Goal: Task Accomplishment & Management: Manage account settings

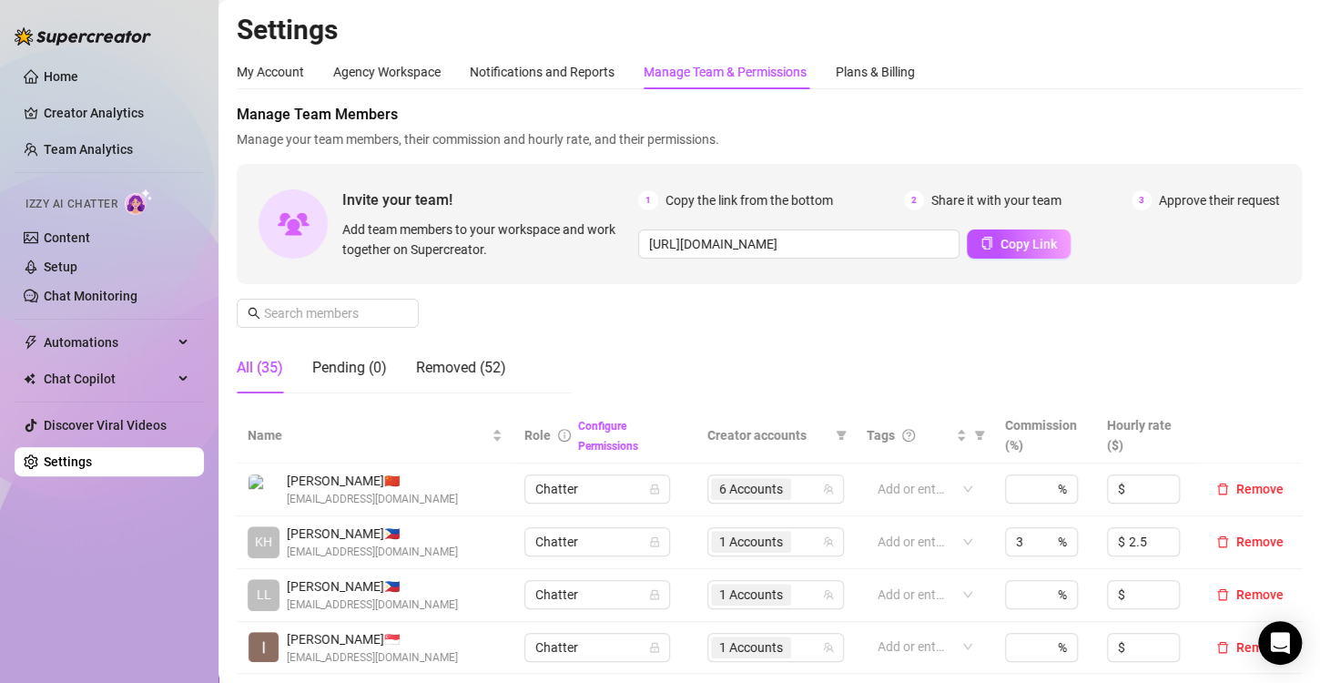
scroll to position [455, 0]
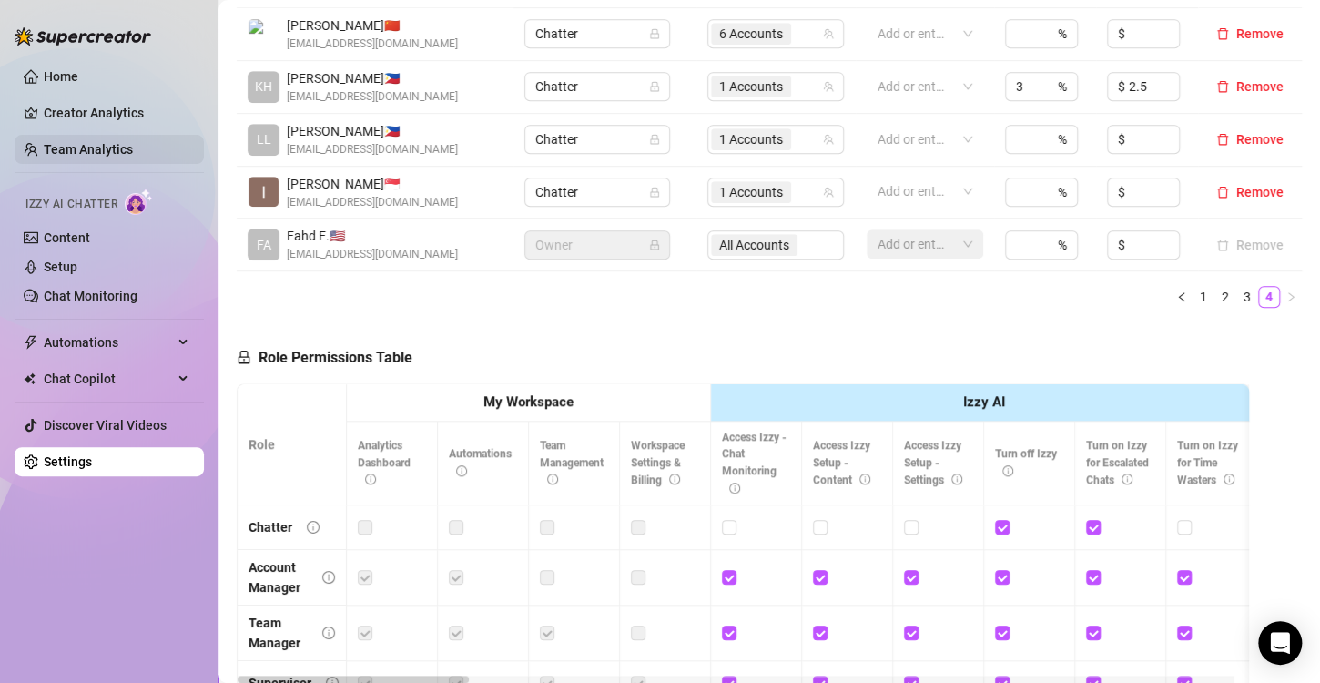
click at [115, 146] on link "Team Analytics" at bounding box center [88, 149] width 89 height 15
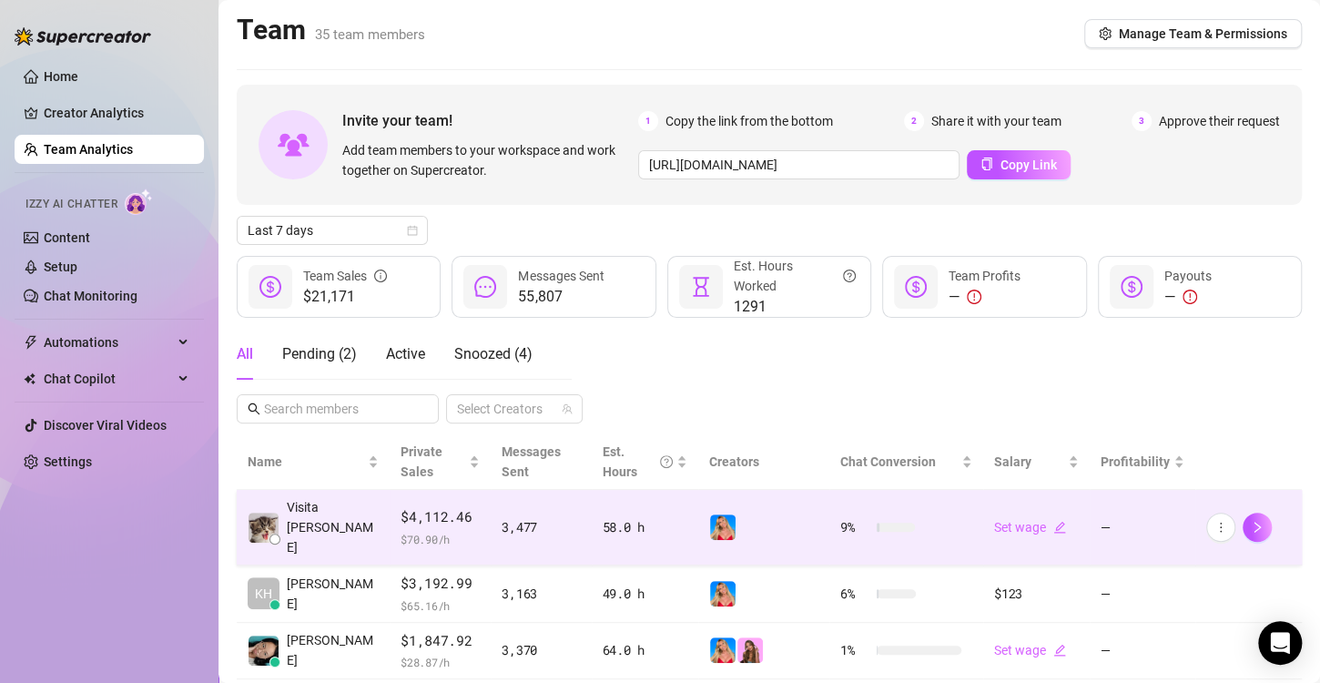
click at [710, 521] on img at bounding box center [722, 526] width 25 height 25
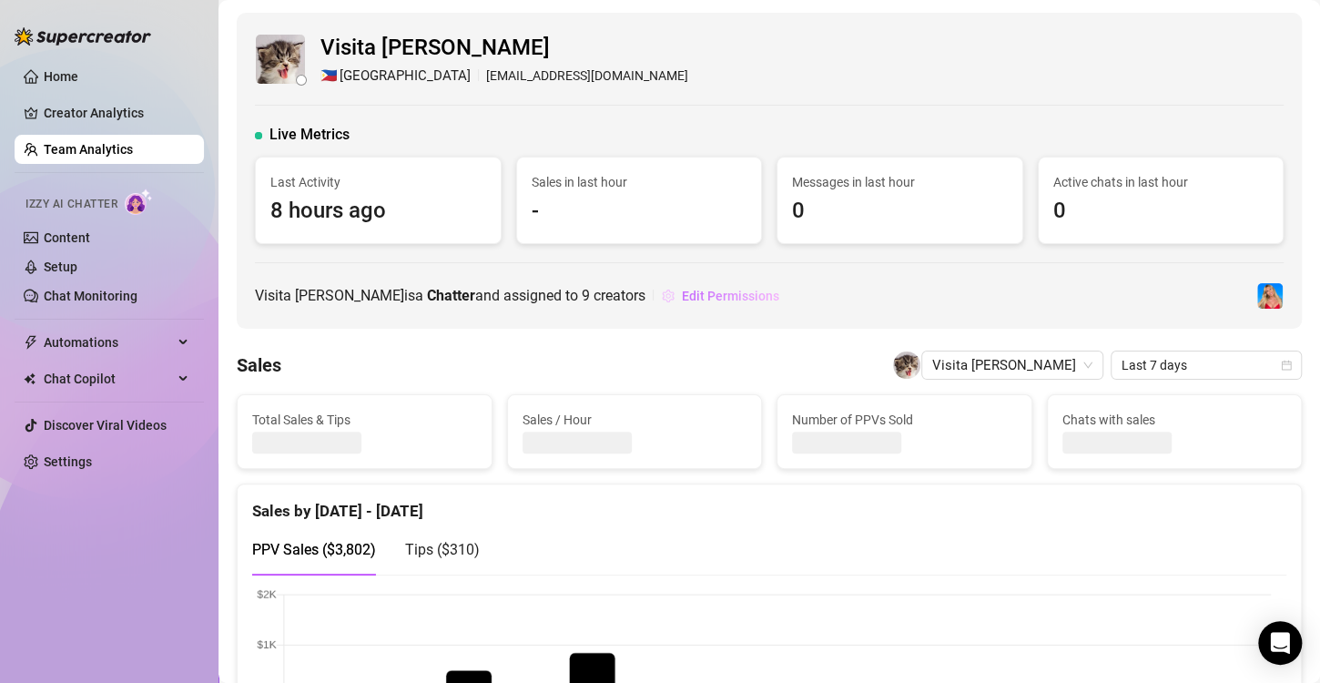
click at [702, 296] on span "Edit Permissions" at bounding box center [730, 296] width 97 height 15
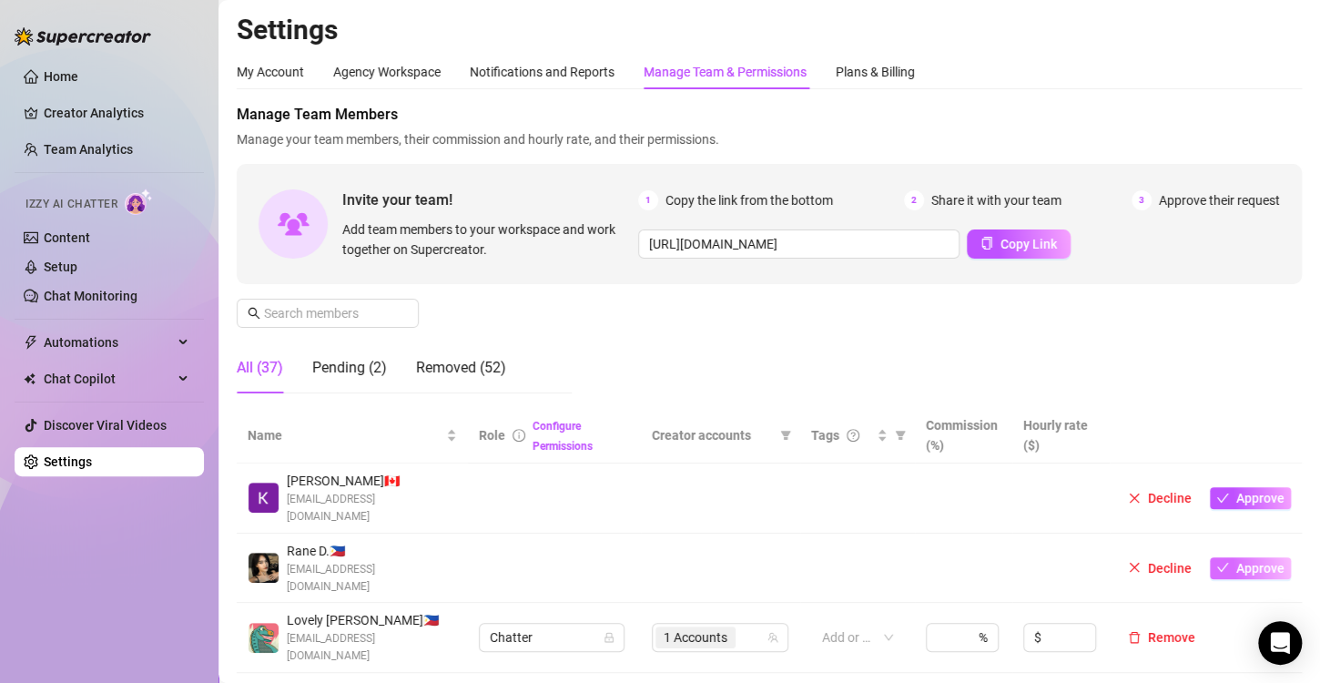
click at [1236, 561] on span "Approve" at bounding box center [1260, 568] width 48 height 15
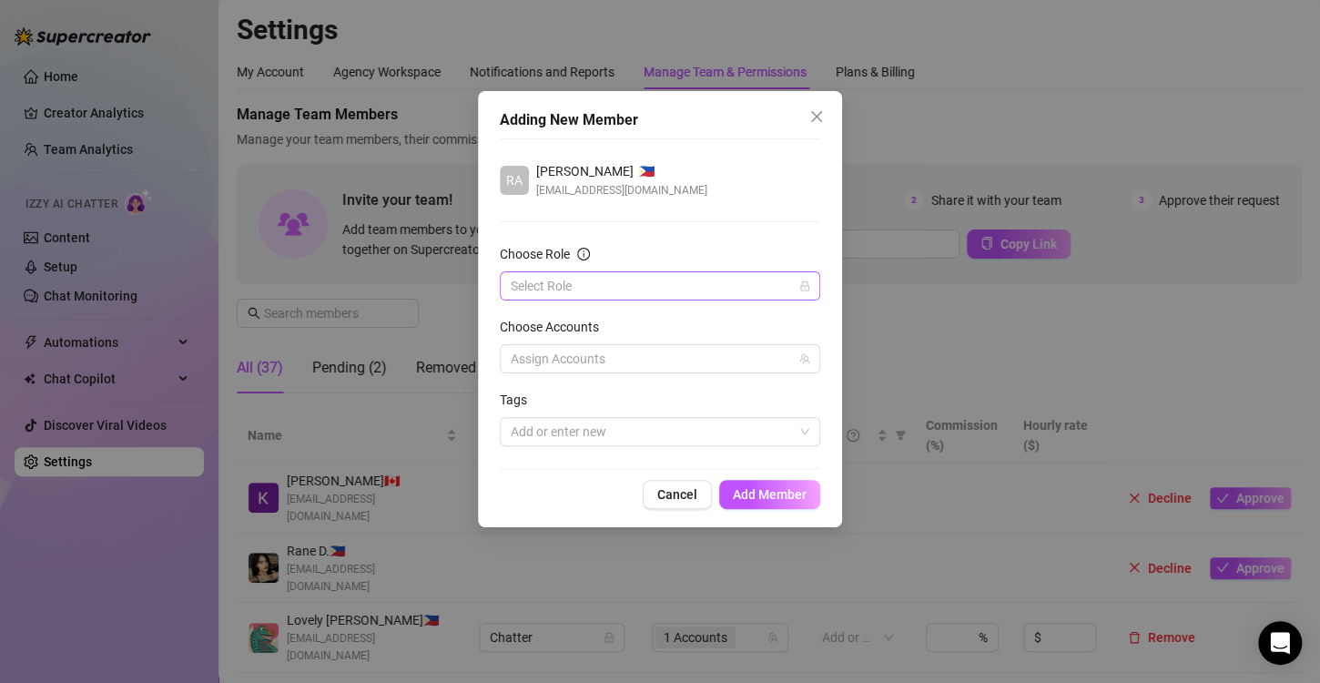
click at [542, 288] on input "Choose Role" at bounding box center [652, 285] width 282 height 27
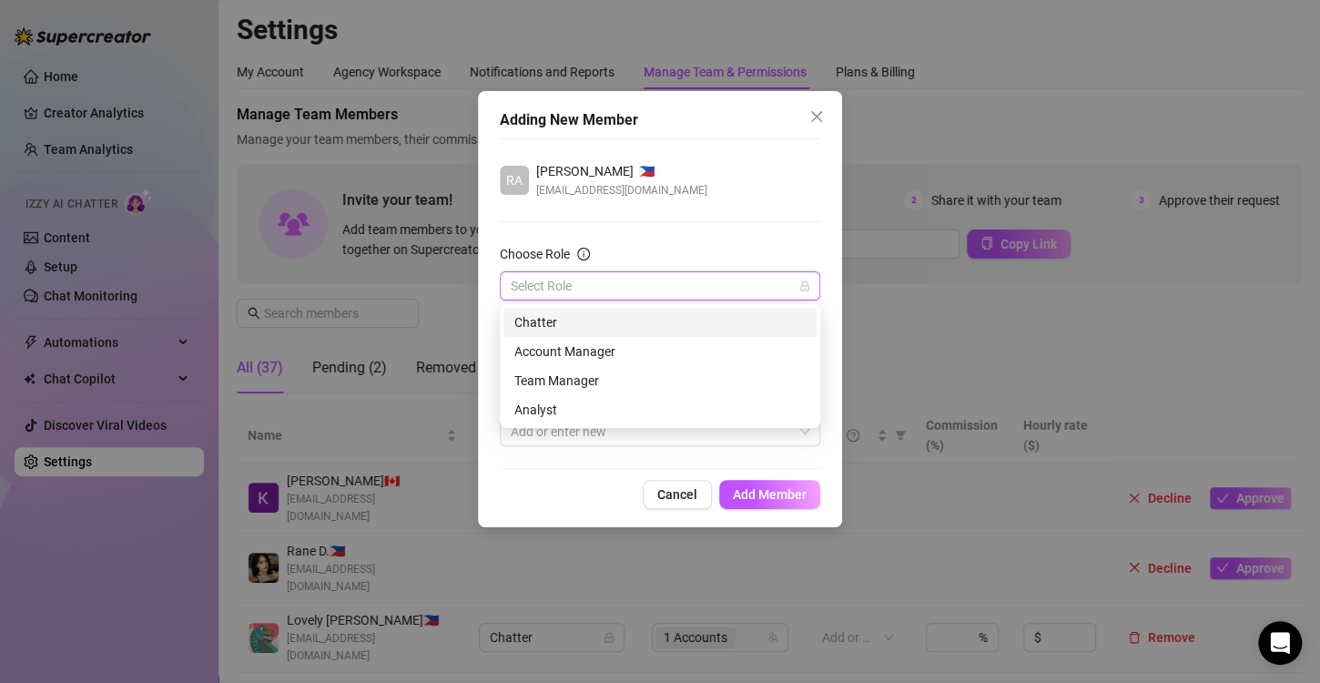
click at [546, 325] on div "Chatter" at bounding box center [659, 322] width 291 height 20
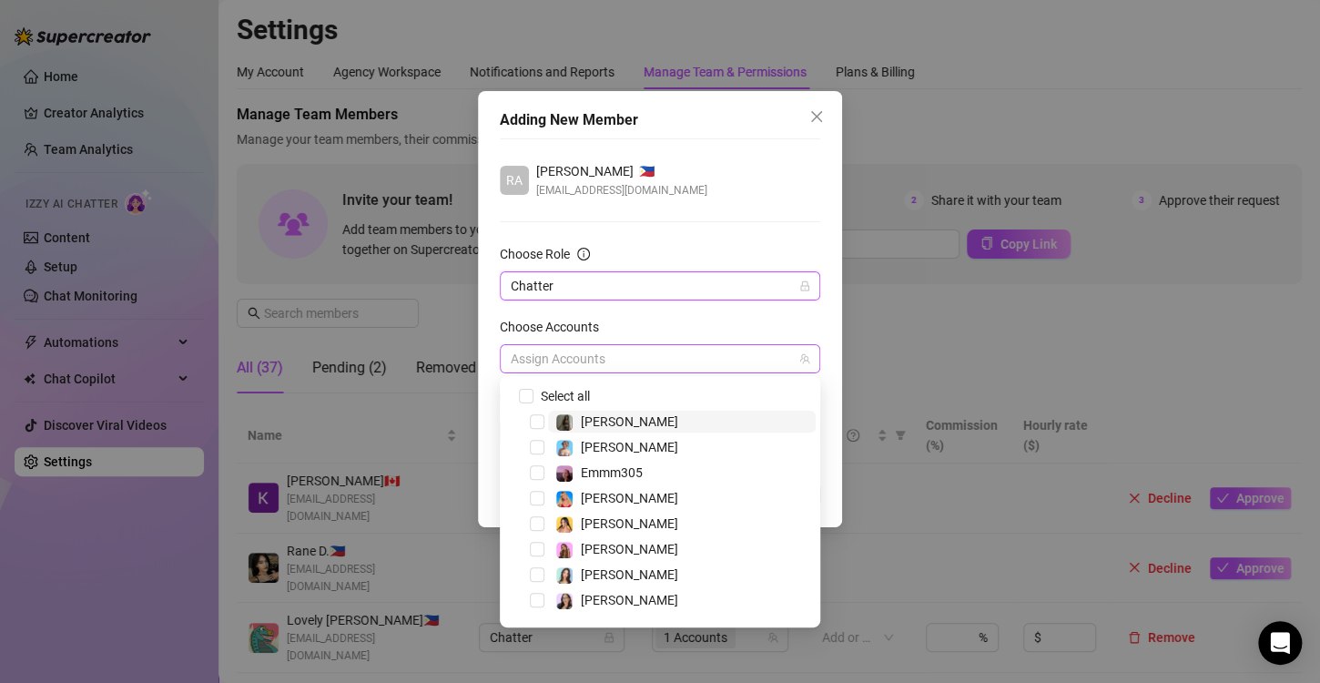
click at [564, 361] on div at bounding box center [650, 358] width 294 height 25
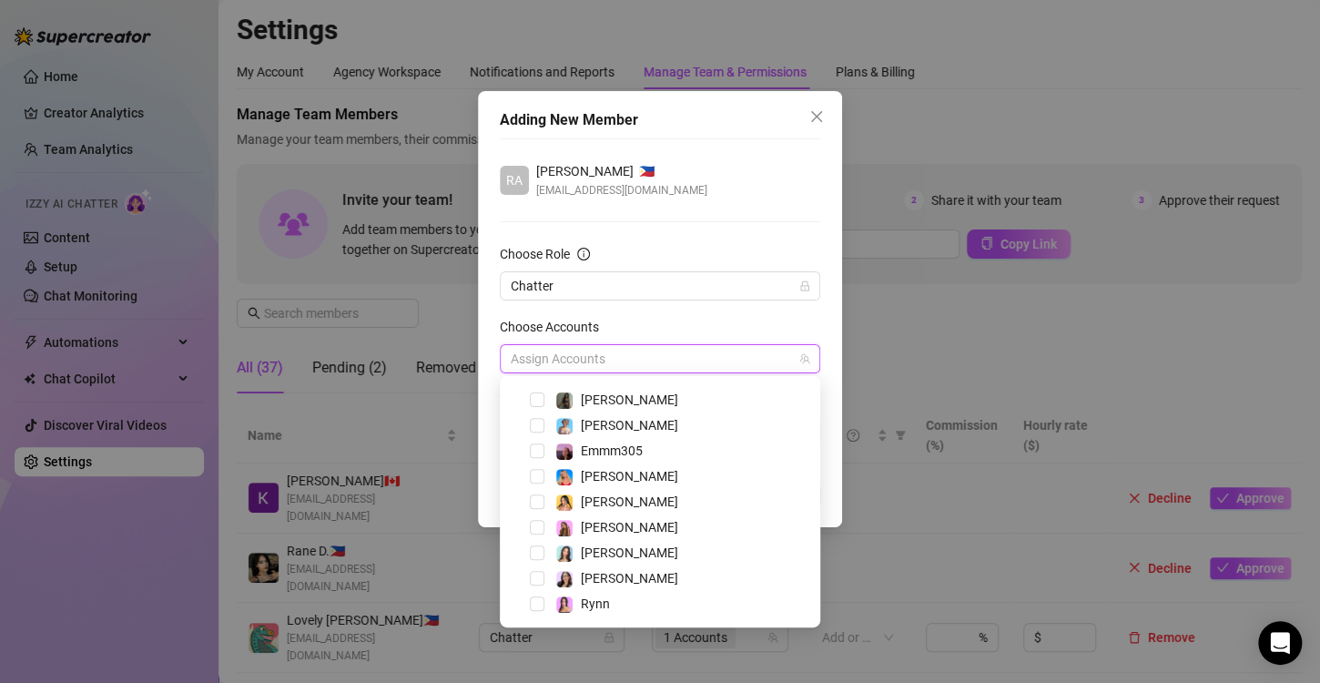
click at [528, 580] on div "[PERSON_NAME]" at bounding box center [659, 578] width 311 height 22
click at [535, 580] on span "Select tree node" at bounding box center [537, 578] width 15 height 15
click at [759, 178] on div "[PERSON_NAME] 🇵🇭 [EMAIL_ADDRESS][DOMAIN_NAME]" at bounding box center [660, 180] width 320 height 38
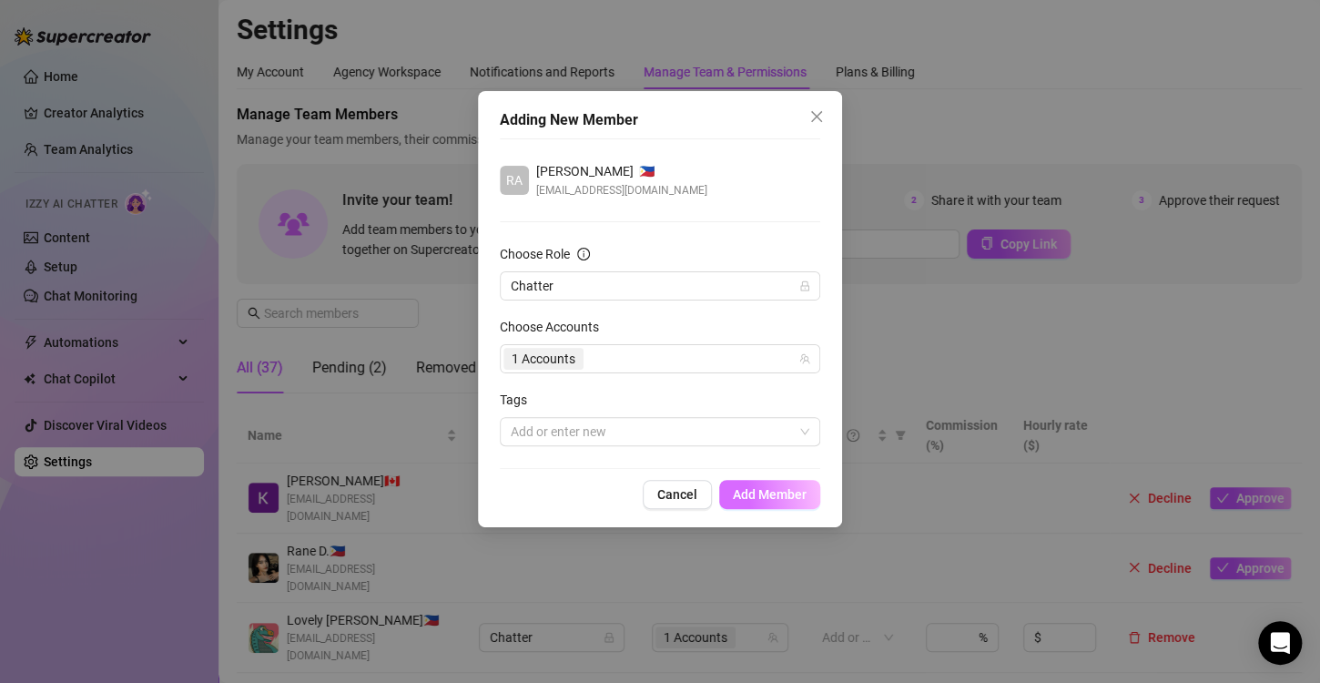
click at [764, 491] on span "Add Member" at bounding box center [770, 494] width 74 height 15
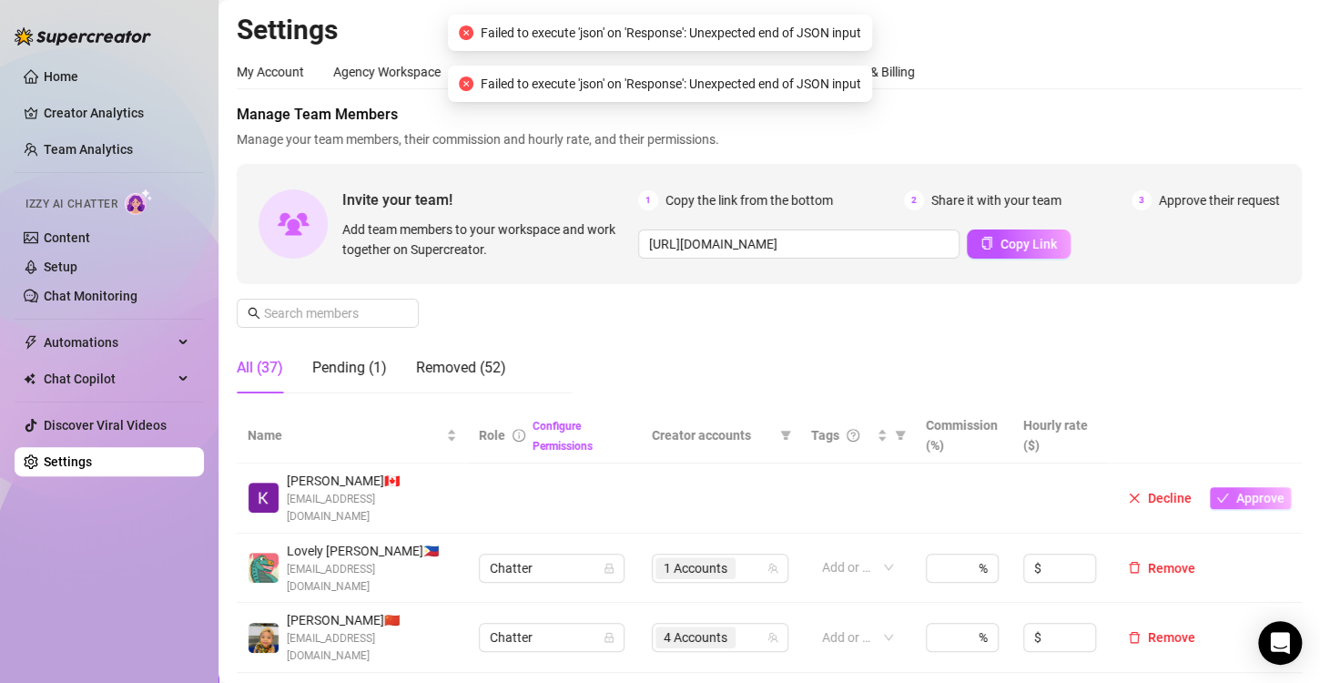
click at [1218, 491] on button "Approve" at bounding box center [1250, 498] width 81 height 22
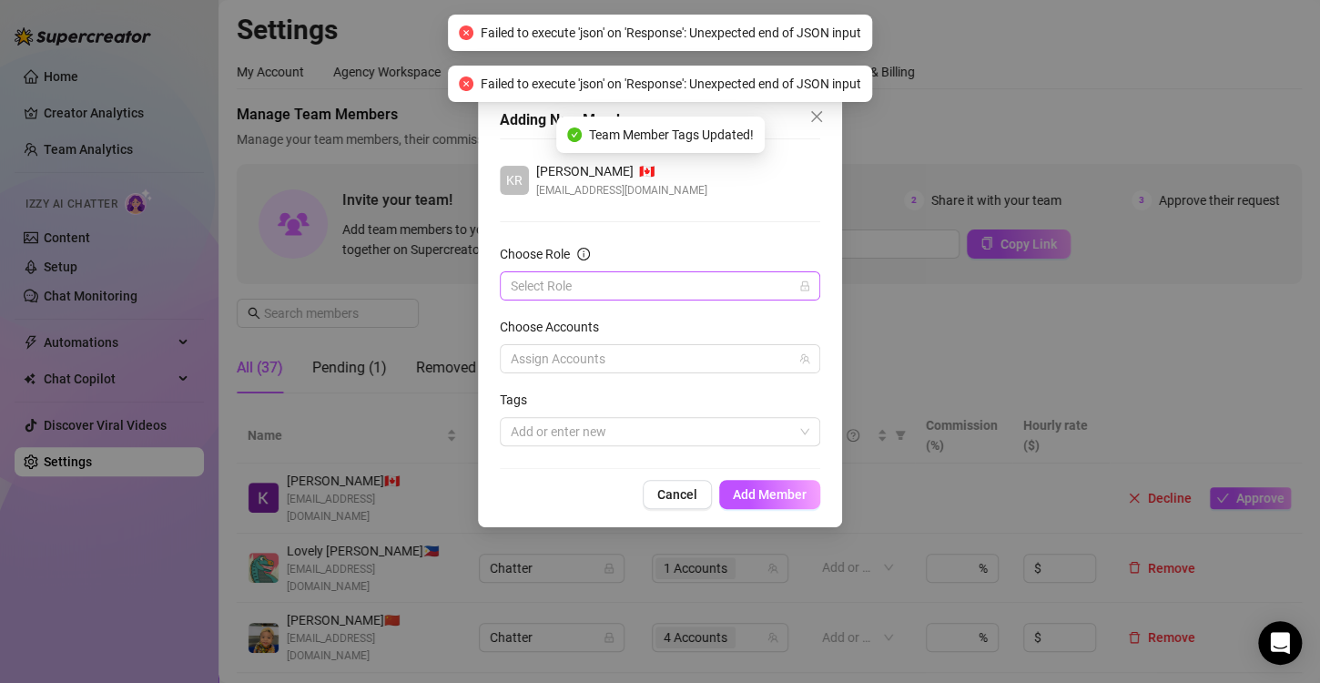
click at [593, 286] on input "Choose Role" at bounding box center [652, 285] width 282 height 27
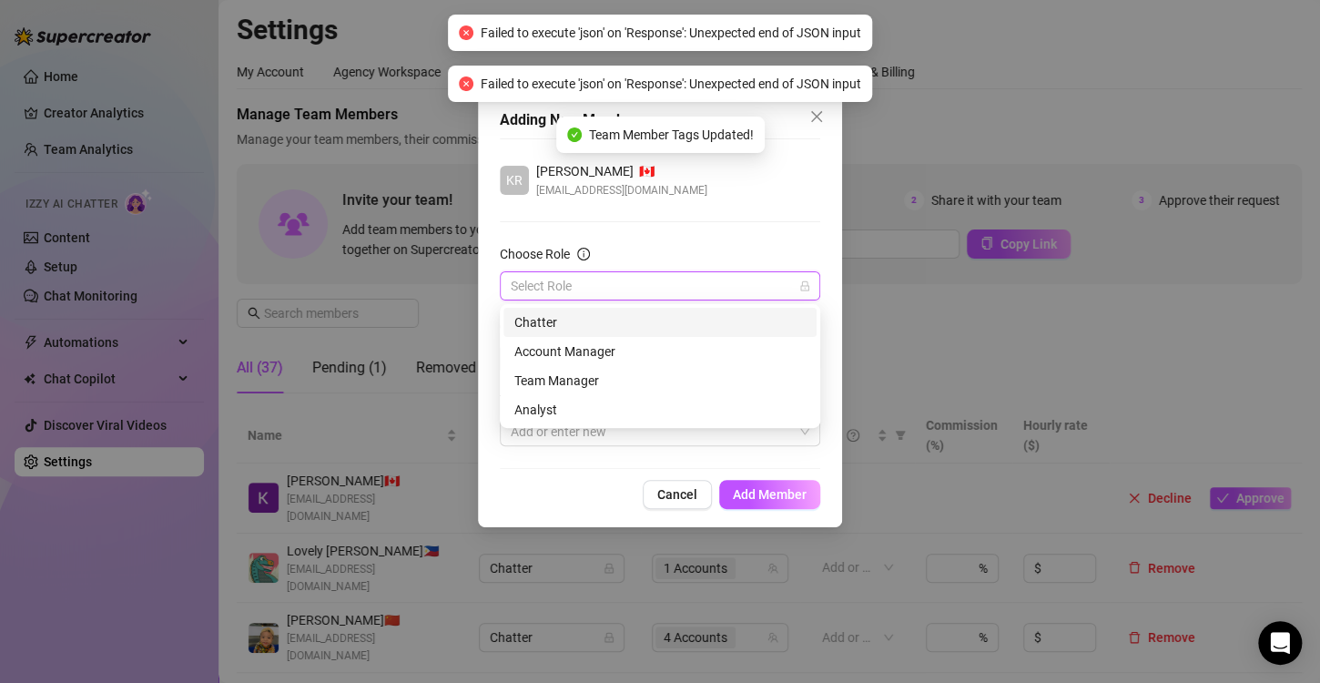
click at [582, 320] on div "Chatter" at bounding box center [659, 322] width 291 height 20
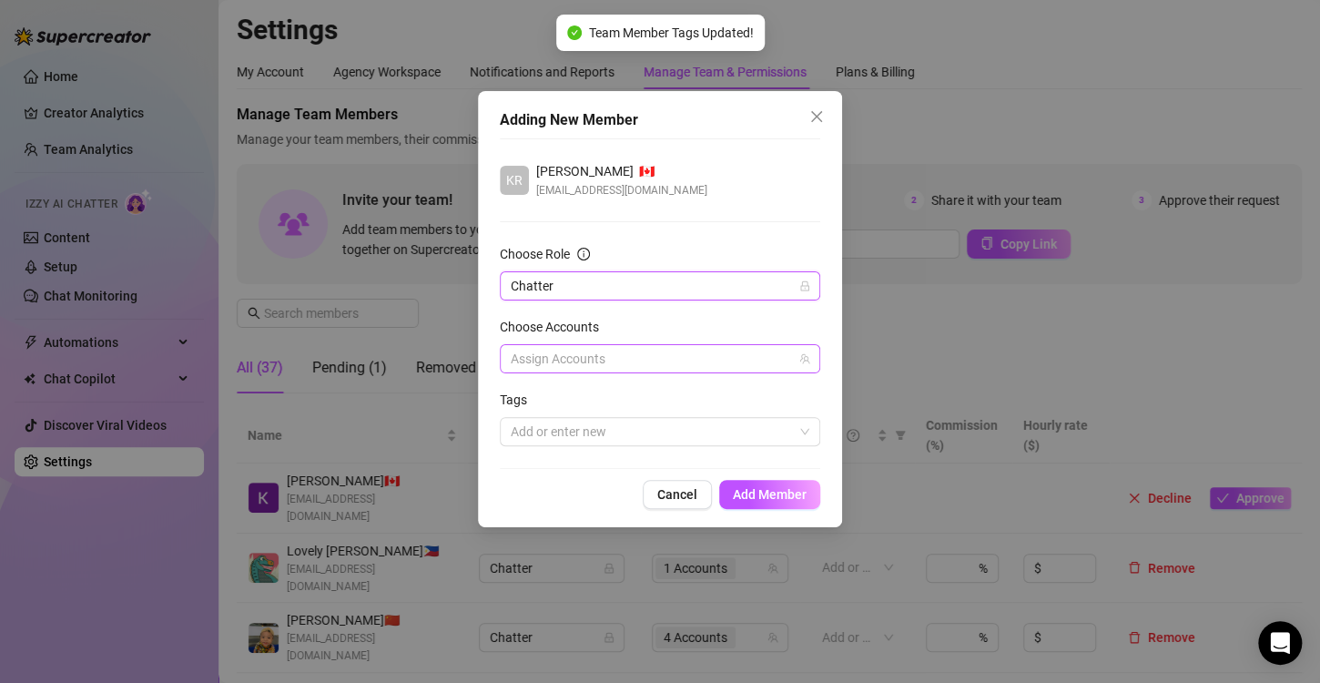
click at [591, 360] on div at bounding box center [650, 358] width 294 height 25
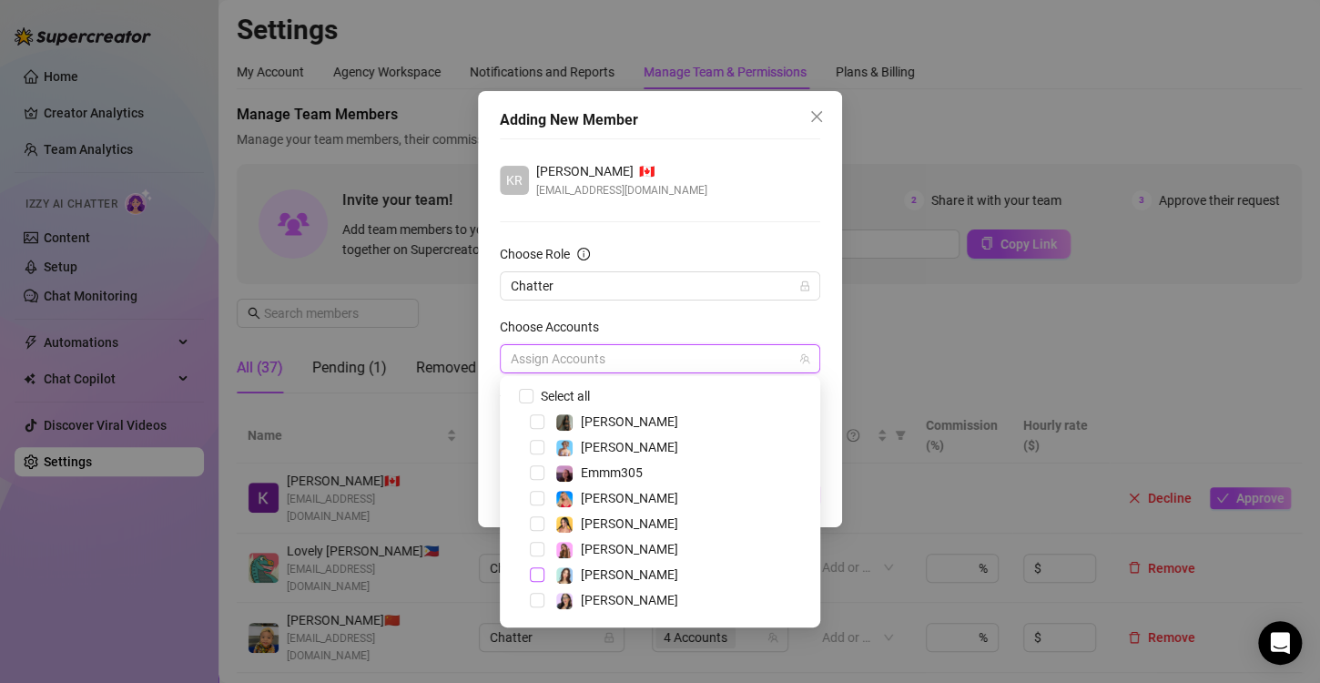
click at [537, 575] on span "Select tree node" at bounding box center [537, 574] width 15 height 15
click at [738, 177] on div "KR [PERSON_NAME] 🇨🇦 [EMAIL_ADDRESS][DOMAIN_NAME]" at bounding box center [660, 180] width 320 height 38
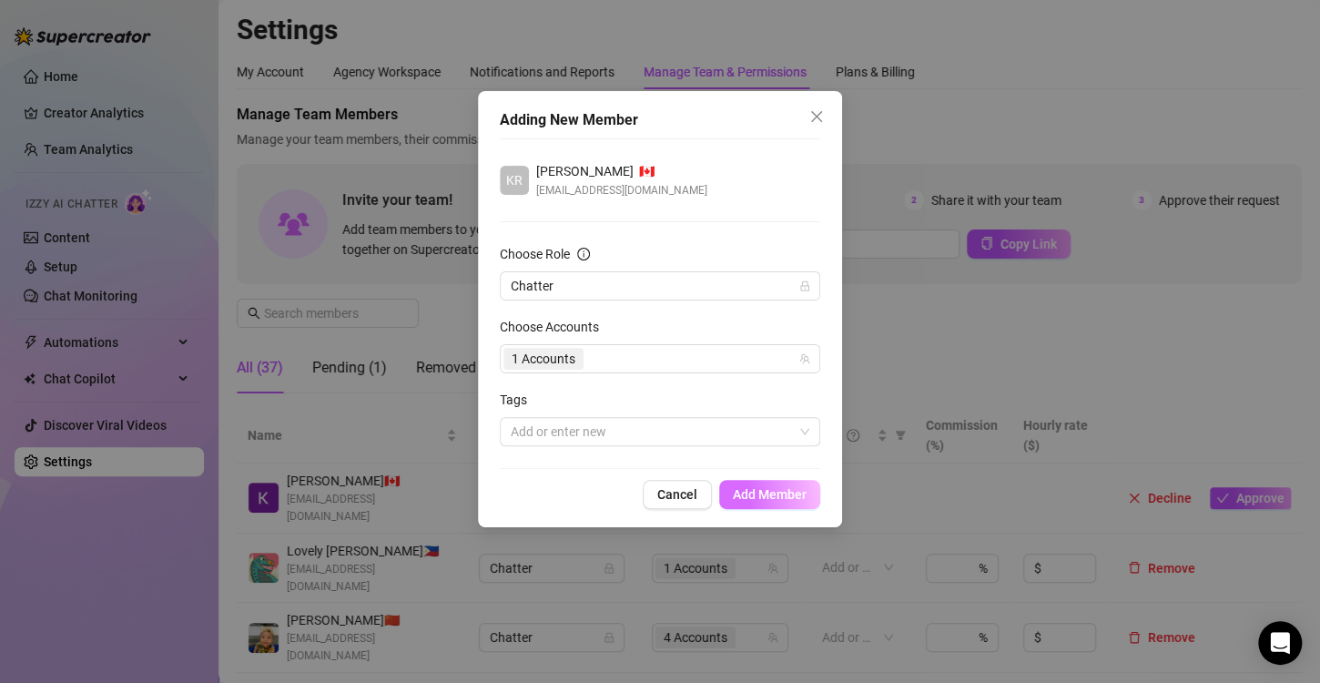
click at [751, 493] on span "Add Member" at bounding box center [770, 494] width 74 height 15
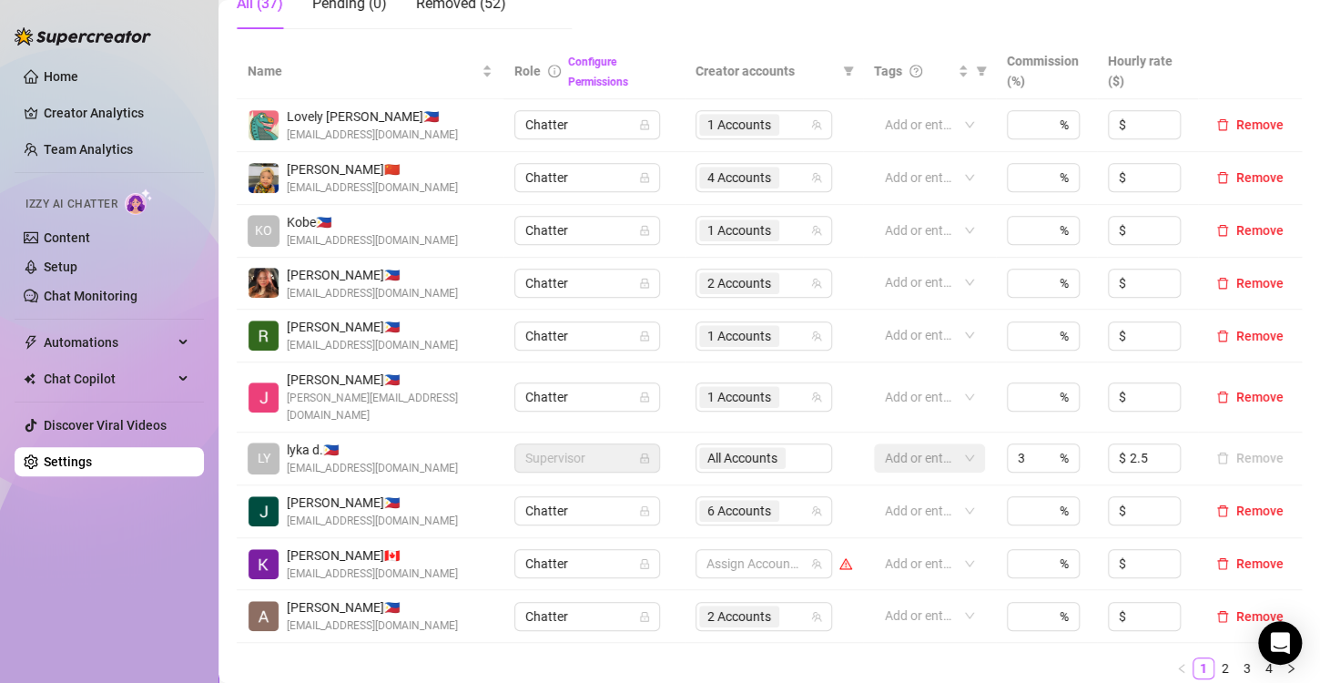
scroll to position [455, 0]
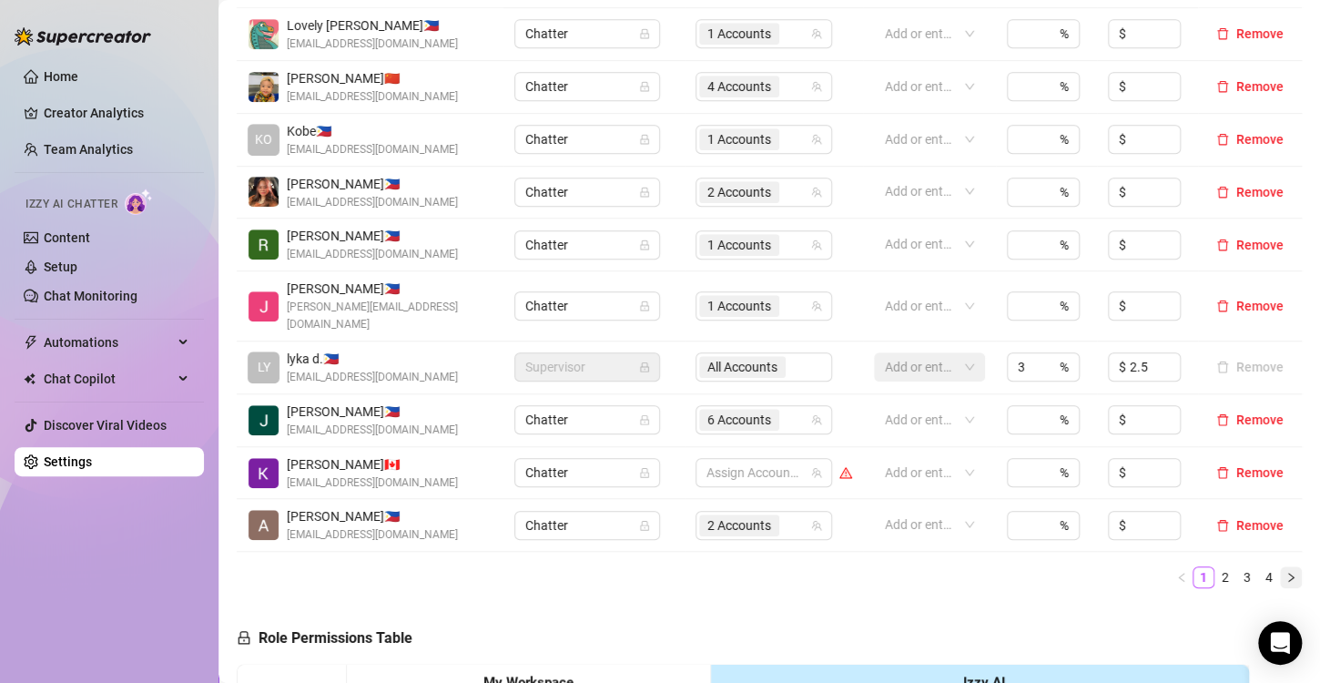
click at [1285, 572] on icon "right" at bounding box center [1290, 577] width 11 height 11
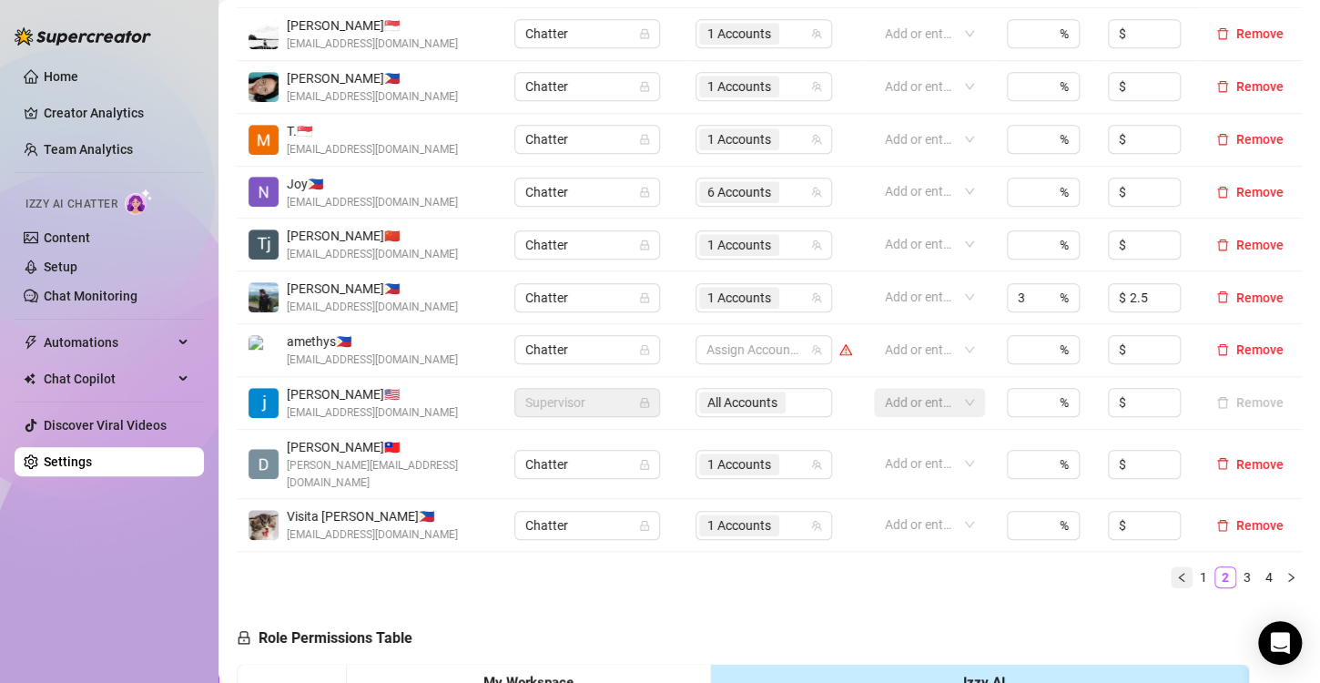
click at [1176, 572] on icon "left" at bounding box center [1181, 577] width 11 height 11
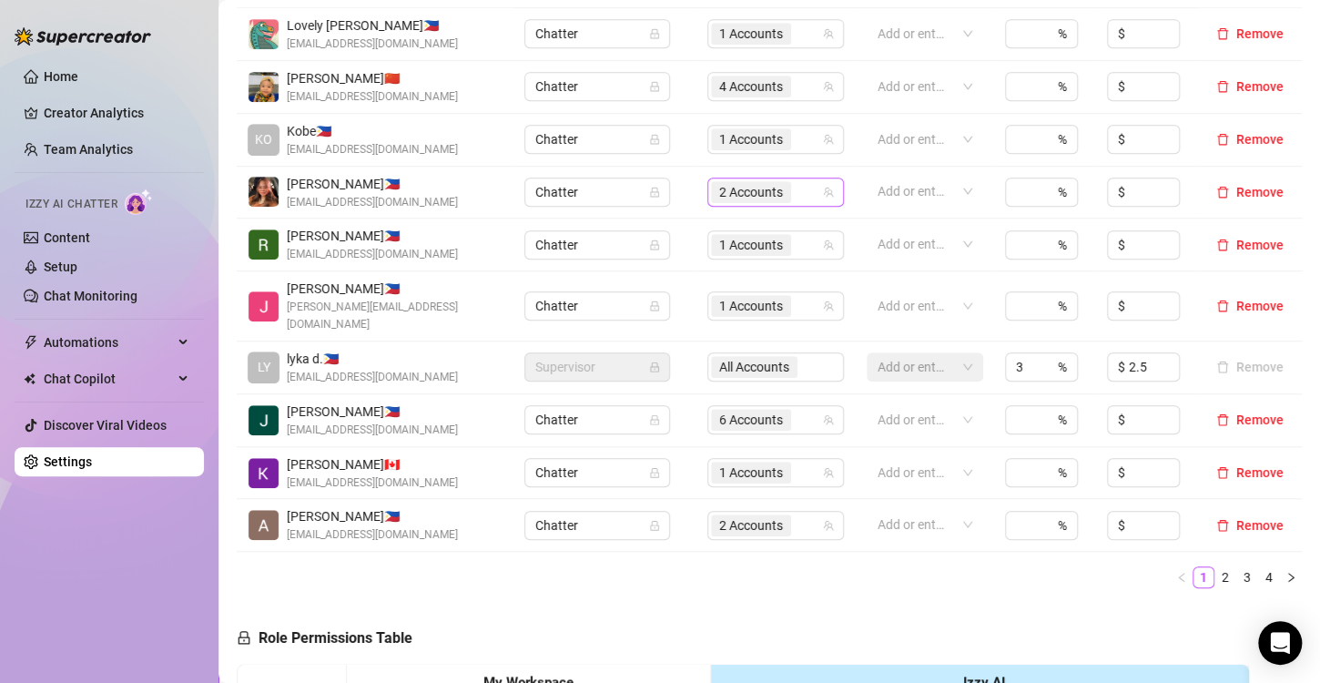
click at [719, 192] on span "2 Accounts" at bounding box center [751, 192] width 64 height 20
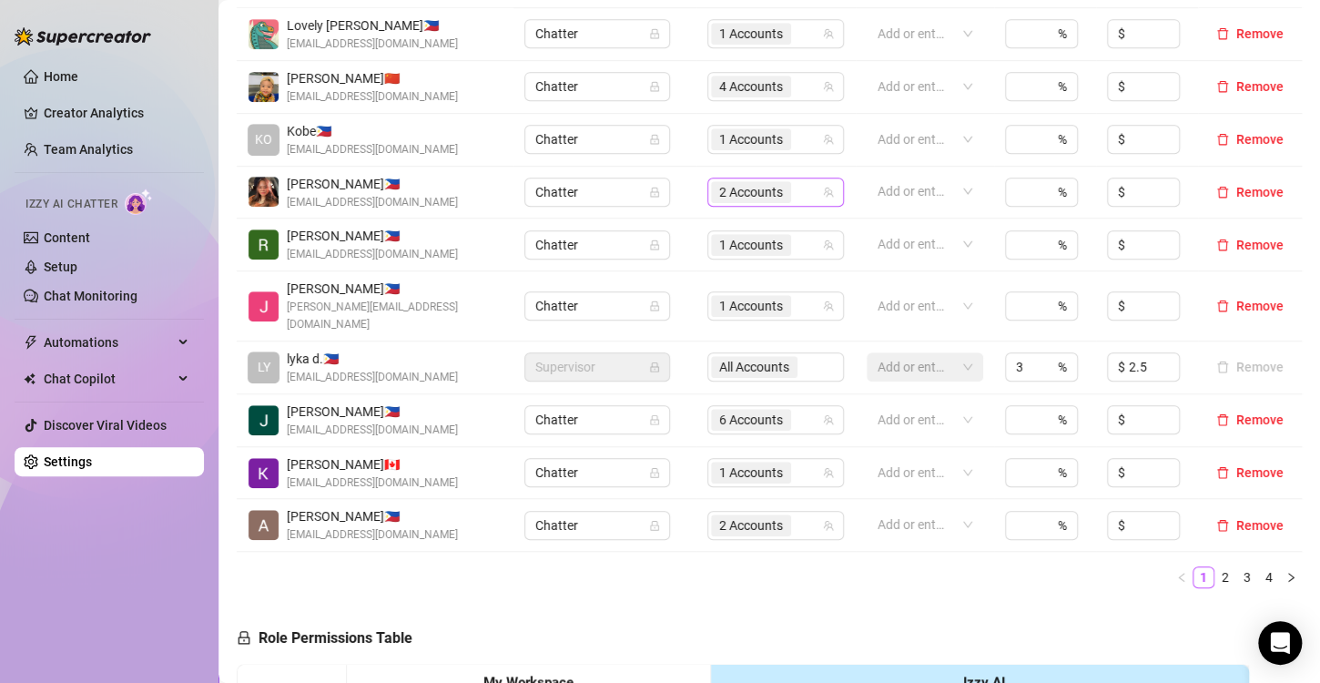
click at [735, 195] on span "2 Accounts" at bounding box center [751, 192] width 64 height 20
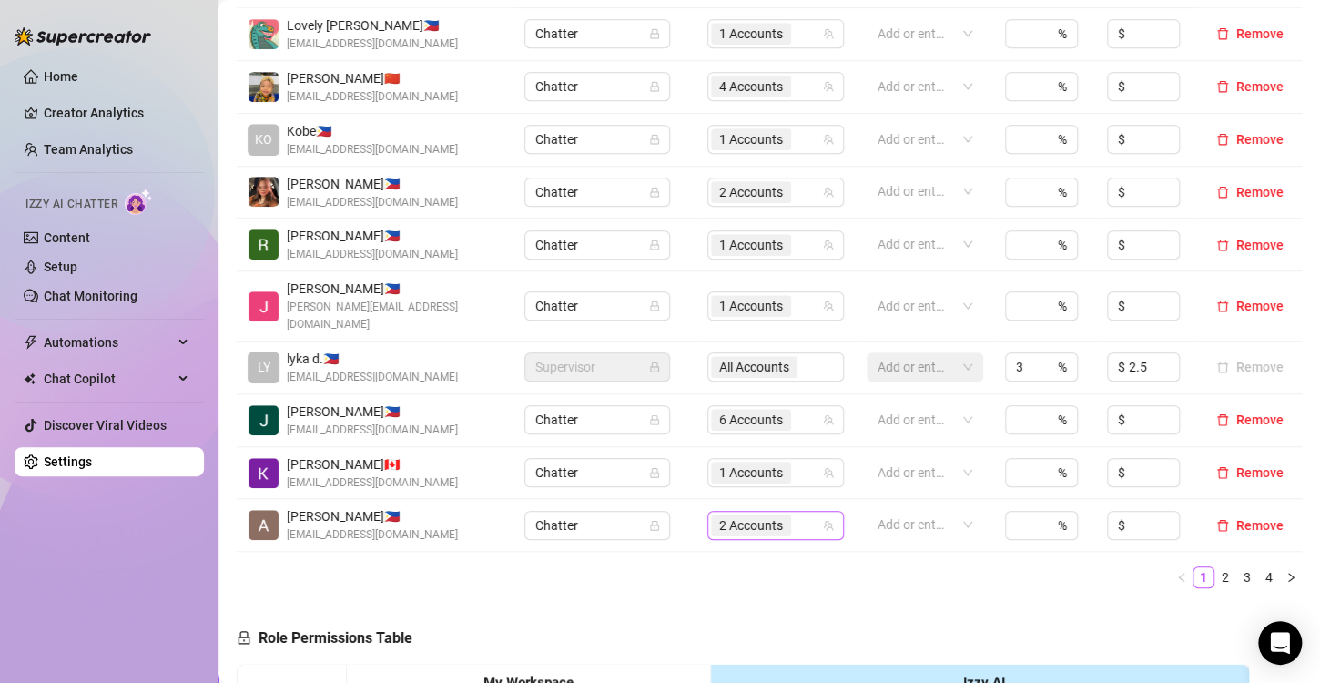
click at [731, 515] on span "2 Accounts" at bounding box center [751, 525] width 64 height 20
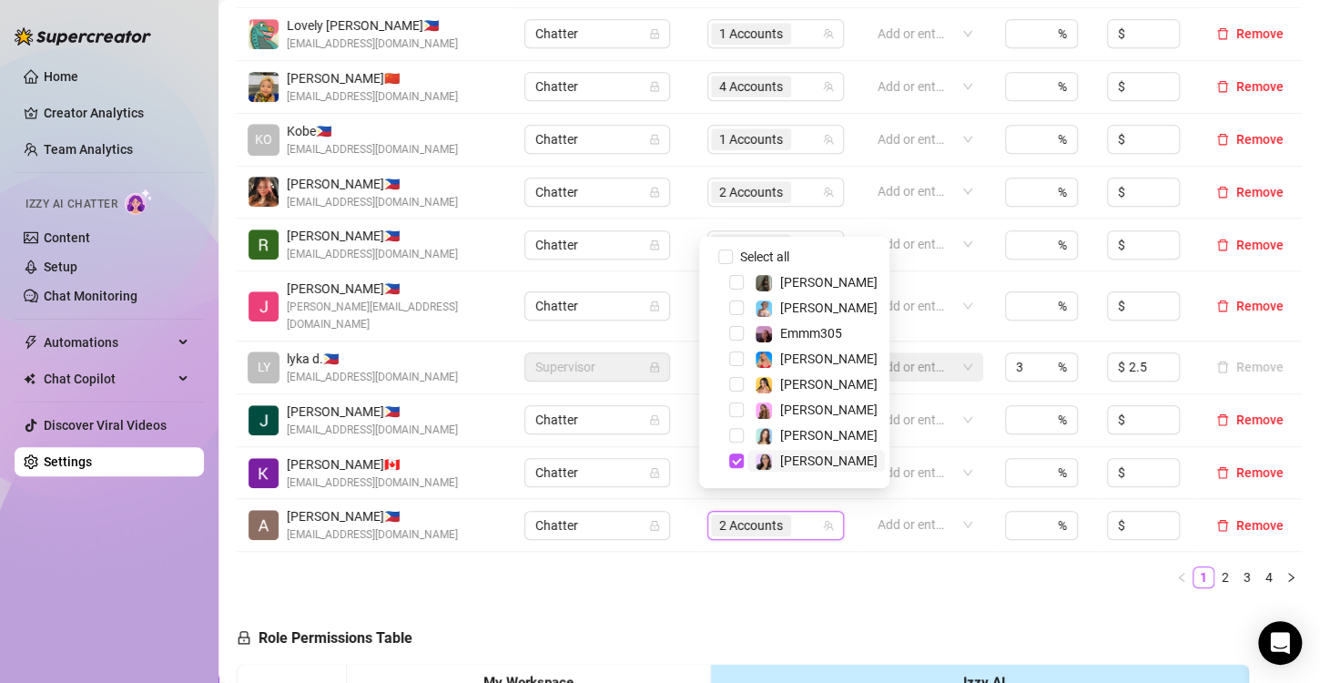
scroll to position [22, 0]
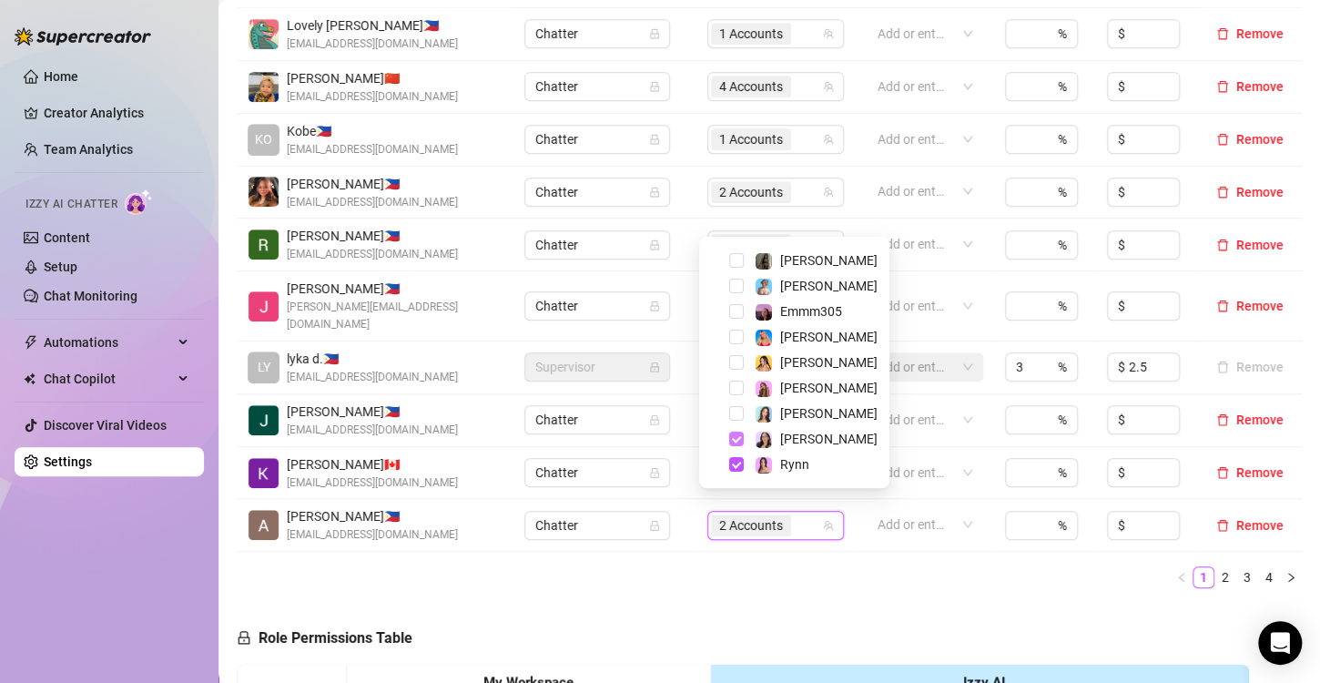
click at [732, 437] on span "Select tree node" at bounding box center [736, 438] width 15 height 15
click at [778, 576] on div "Name Role Configure Permissions Creator accounts Tags Commission (%) Hourly rat…" at bounding box center [769, 278] width 1065 height 650
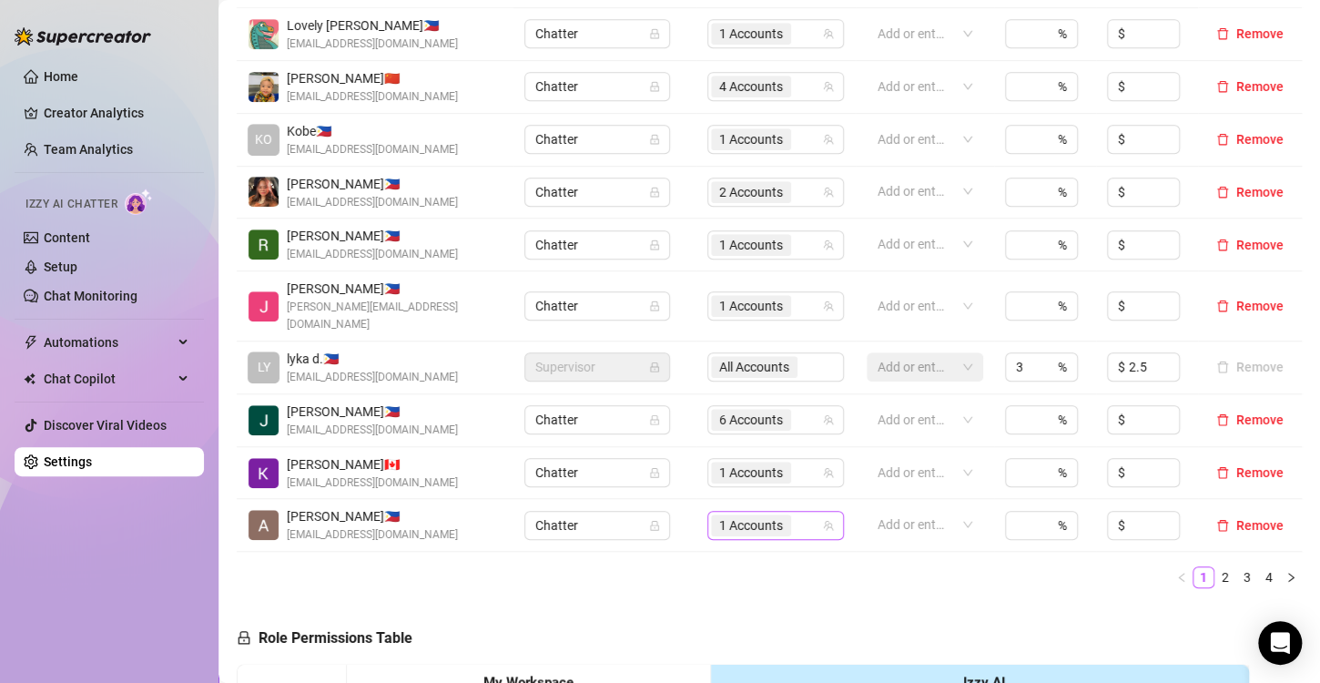
click at [745, 515] on span "1 Accounts" at bounding box center [751, 525] width 64 height 20
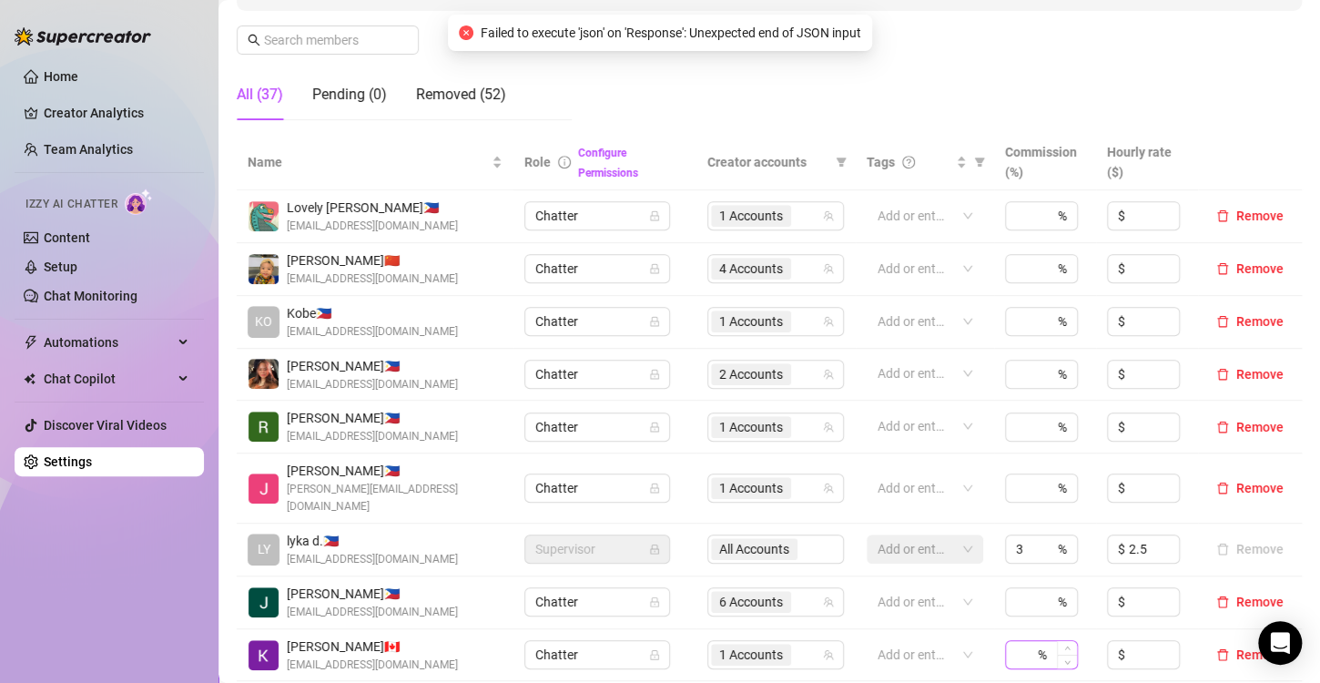
scroll to position [455, 0]
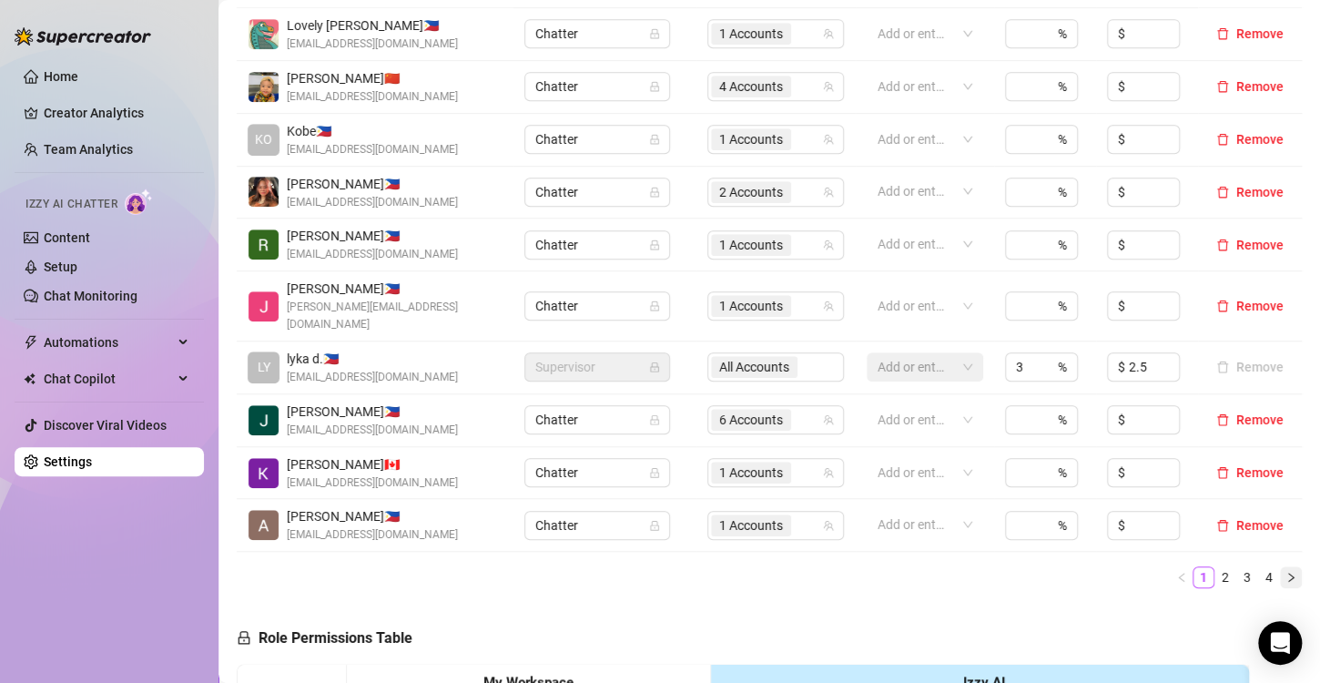
click at [1280, 566] on button "button" at bounding box center [1291, 577] width 22 height 22
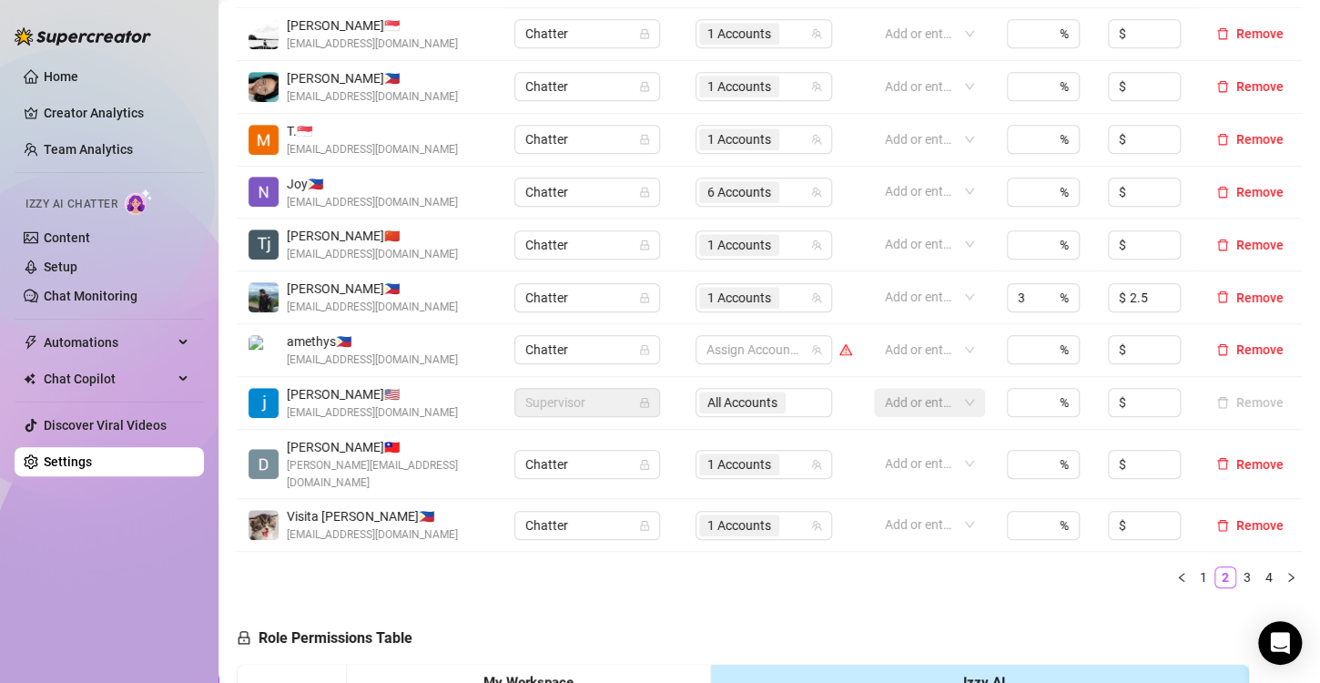
click at [1285, 572] on icon "right" at bounding box center [1290, 577] width 11 height 11
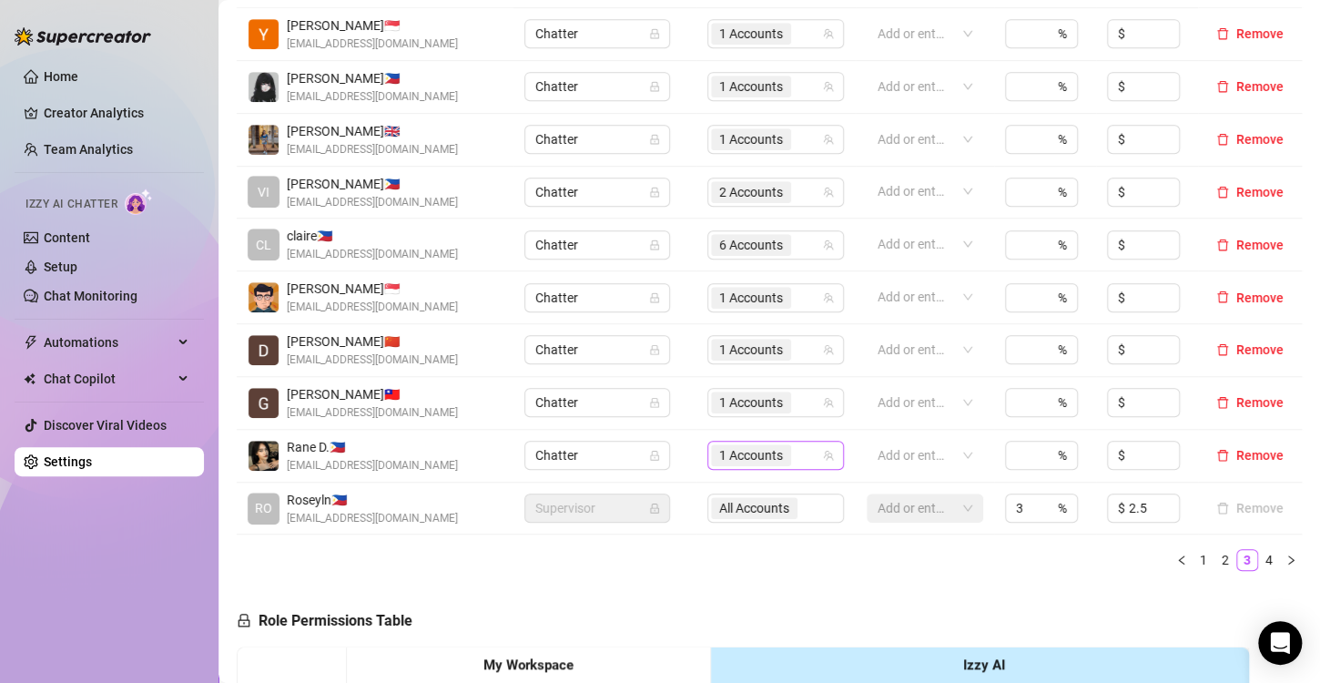
click at [731, 454] on span "1 Accounts" at bounding box center [751, 455] width 64 height 20
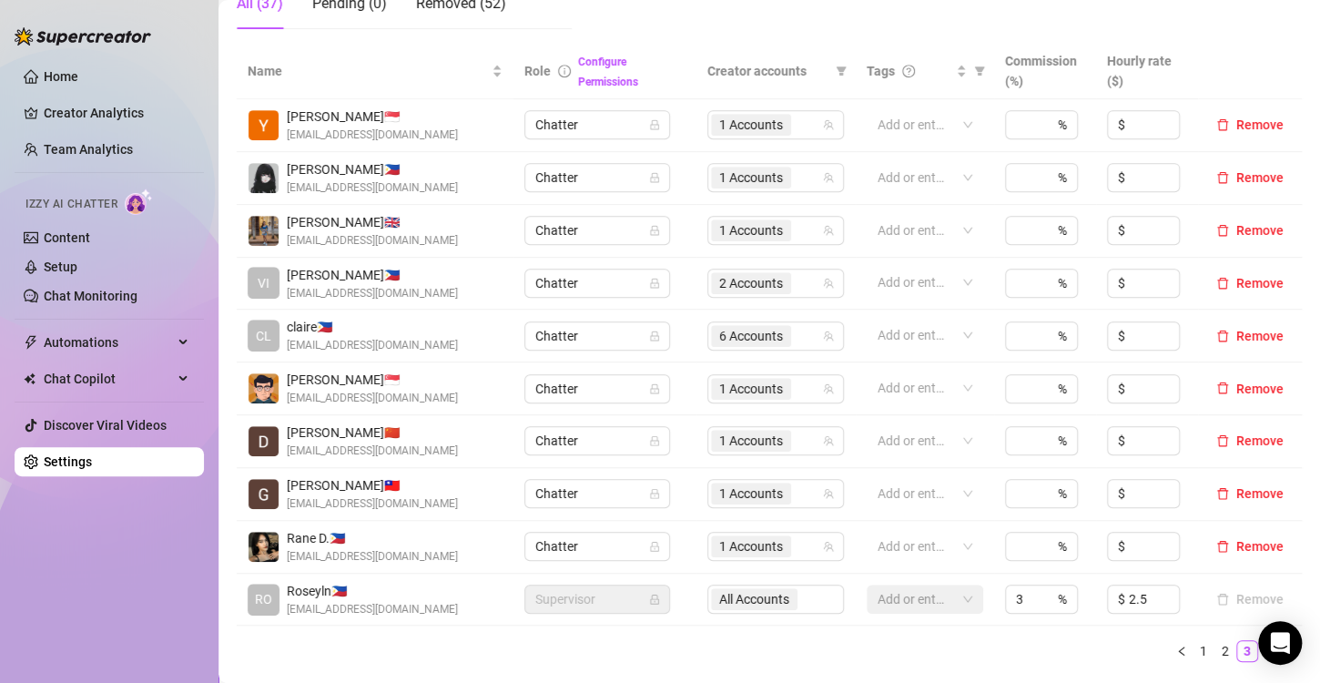
scroll to position [546, 0]
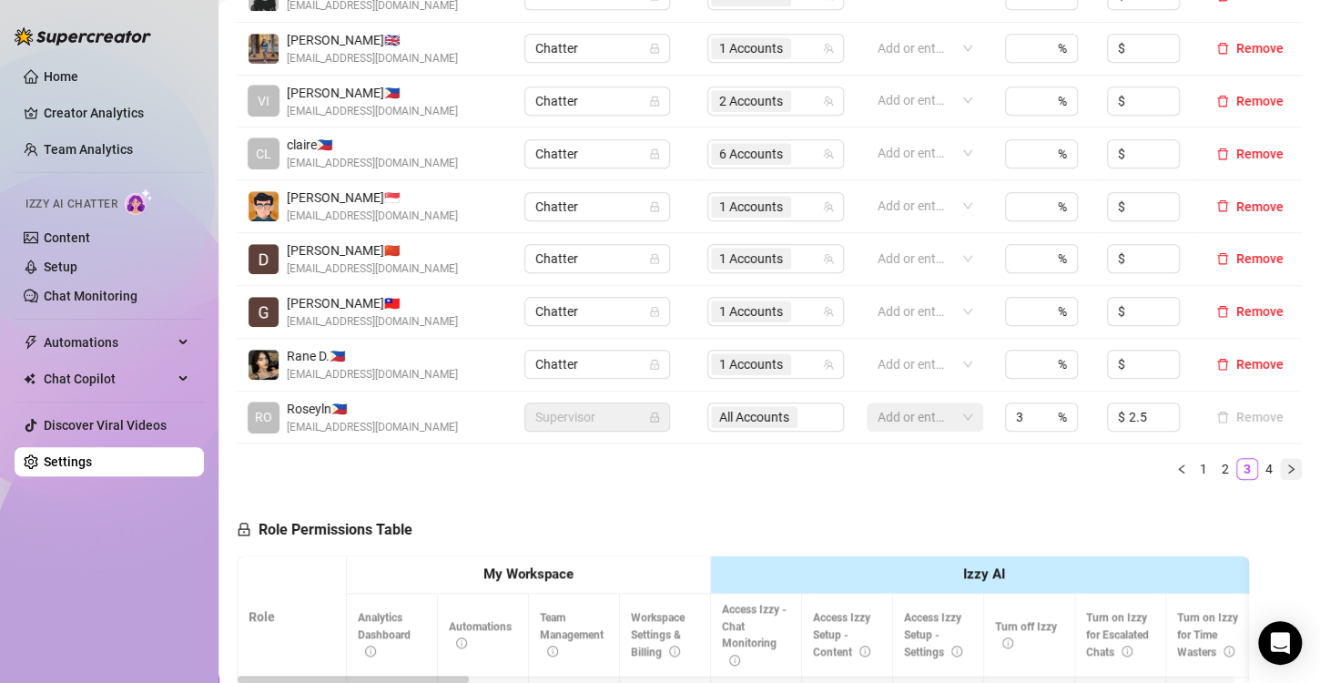
click at [1285, 465] on icon "right" at bounding box center [1290, 468] width 11 height 11
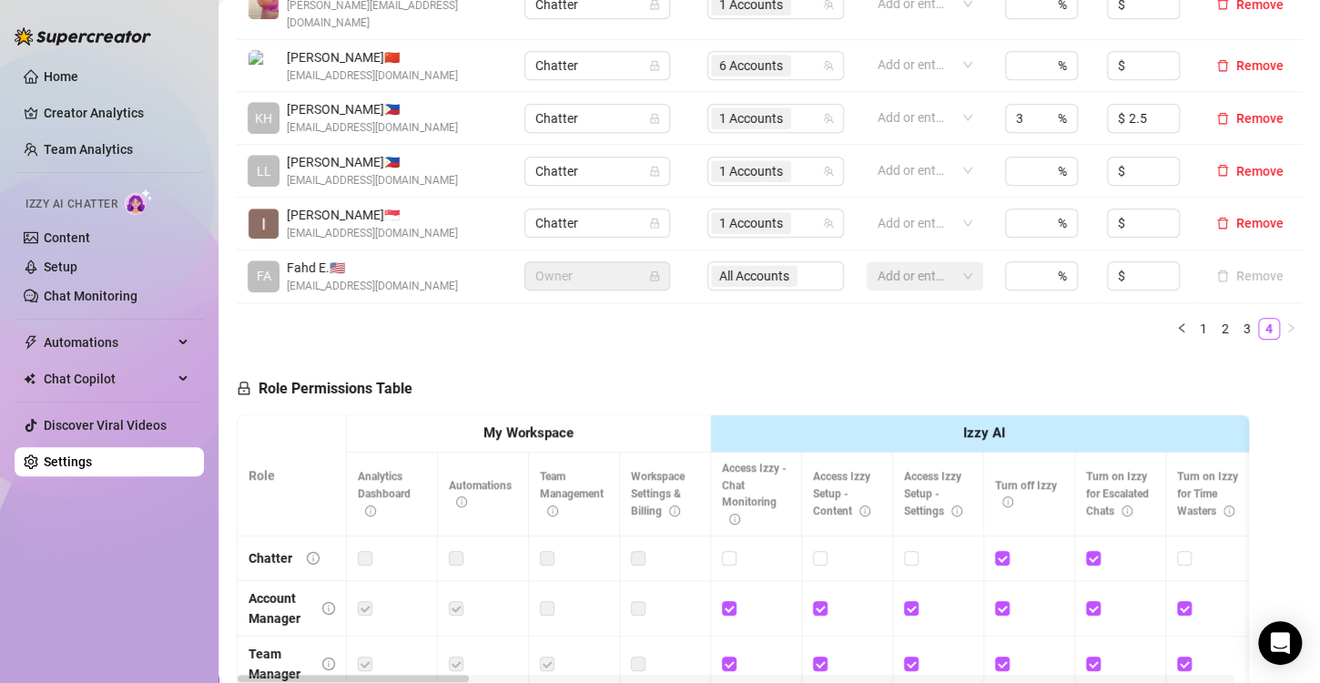
scroll to position [364, 0]
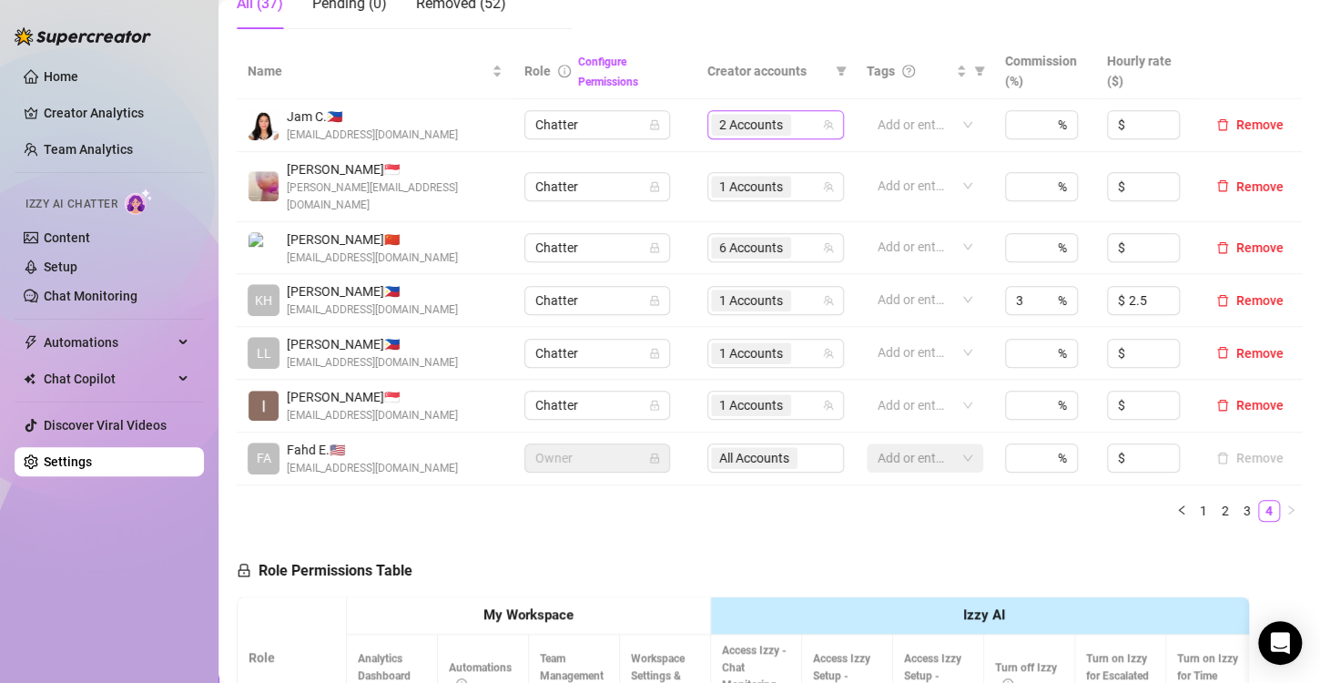
click at [731, 127] on span "2 Accounts" at bounding box center [751, 125] width 64 height 20
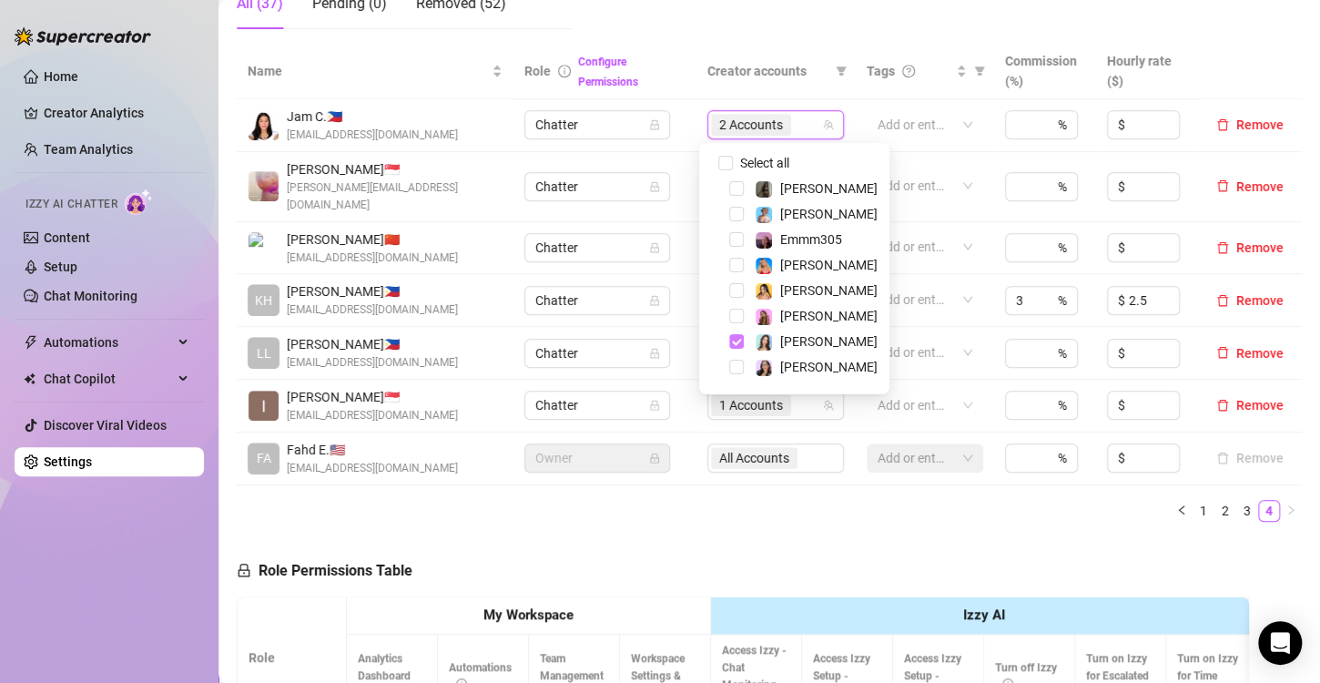
click at [734, 345] on span "Select tree node" at bounding box center [736, 341] width 15 height 15
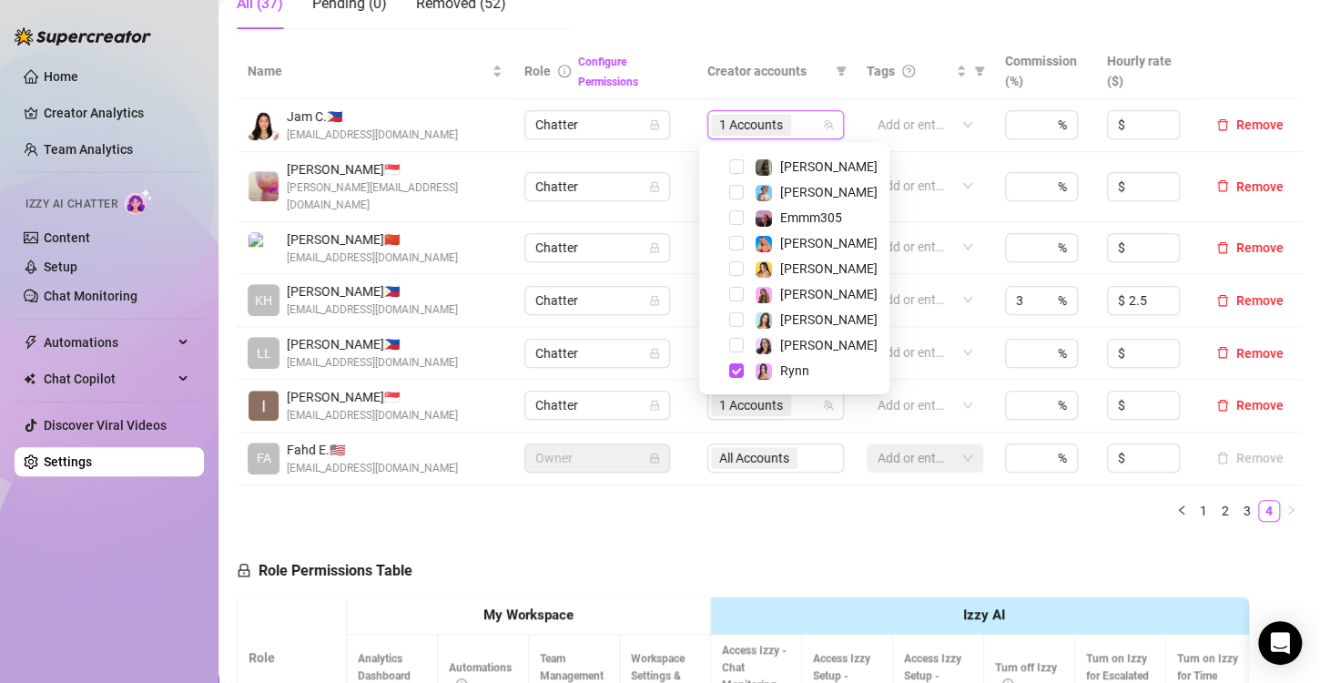
click at [769, 513] on div "Name Role Configure Permissions Creator accounts Tags Commission (%) Hourly rat…" at bounding box center [769, 290] width 1065 height 492
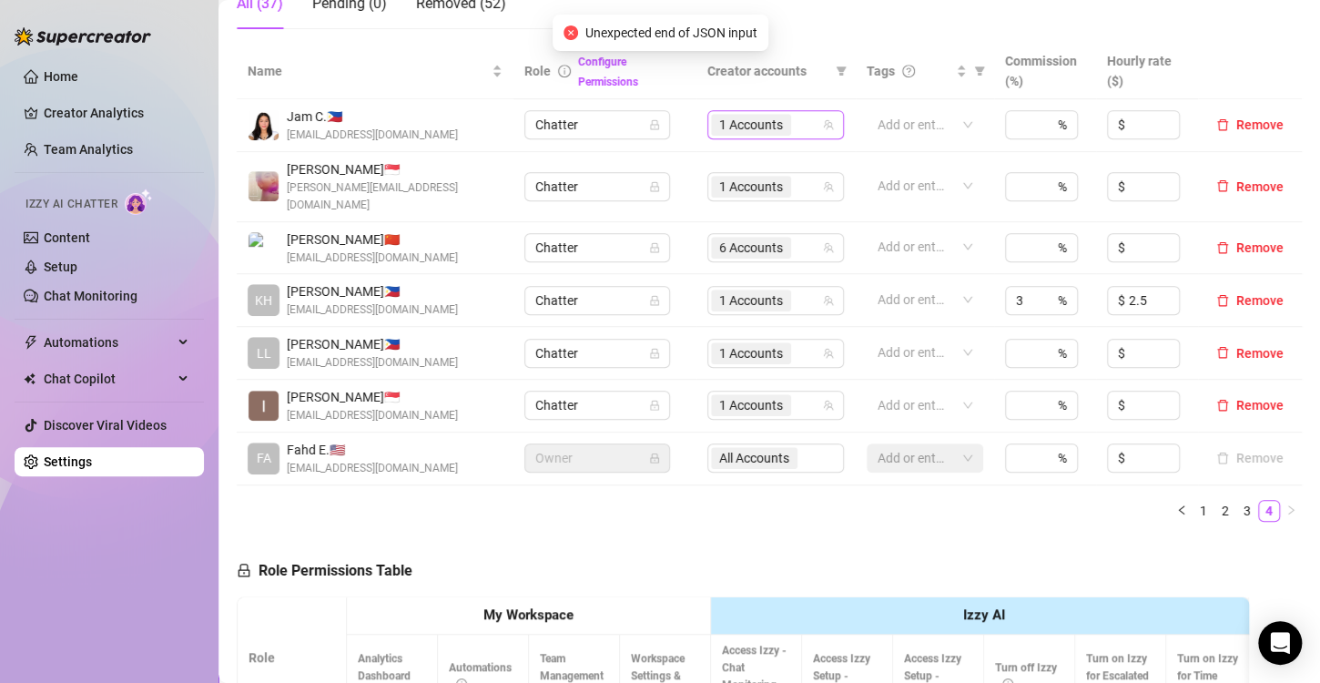
click at [738, 128] on span "1 Accounts" at bounding box center [751, 125] width 64 height 20
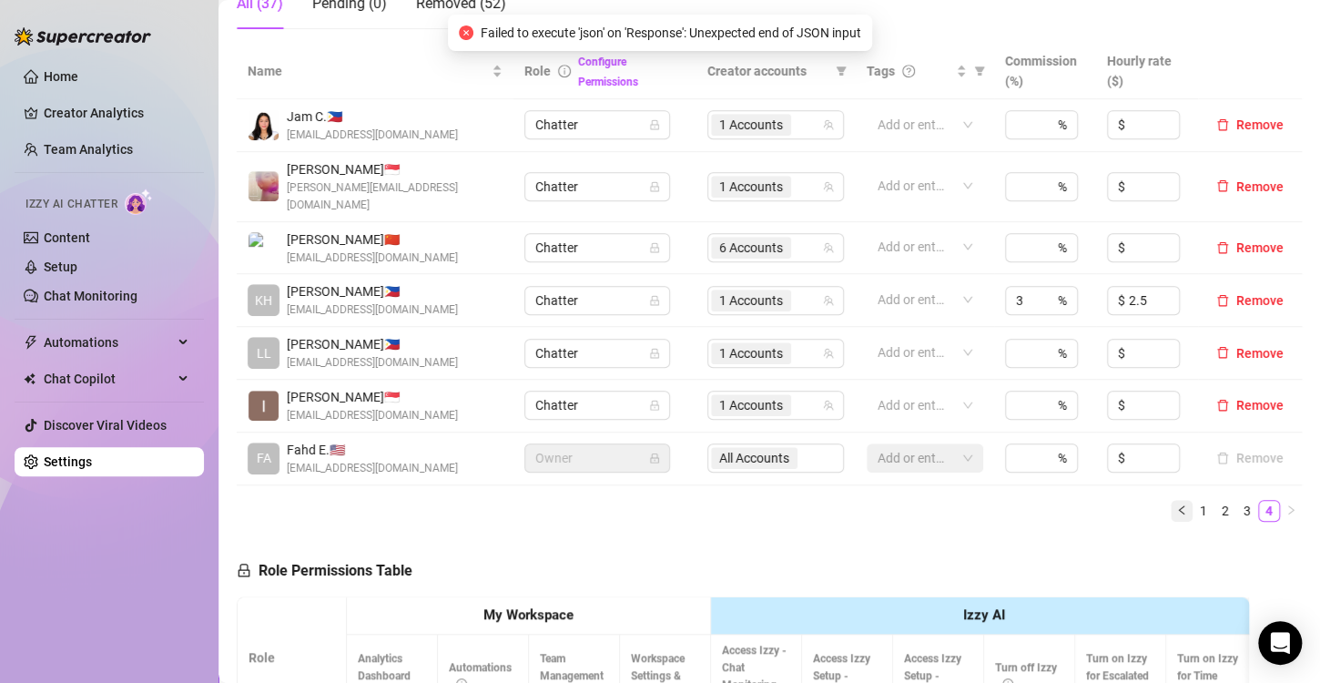
click at [1176, 504] on icon "left" at bounding box center [1181, 509] width 11 height 11
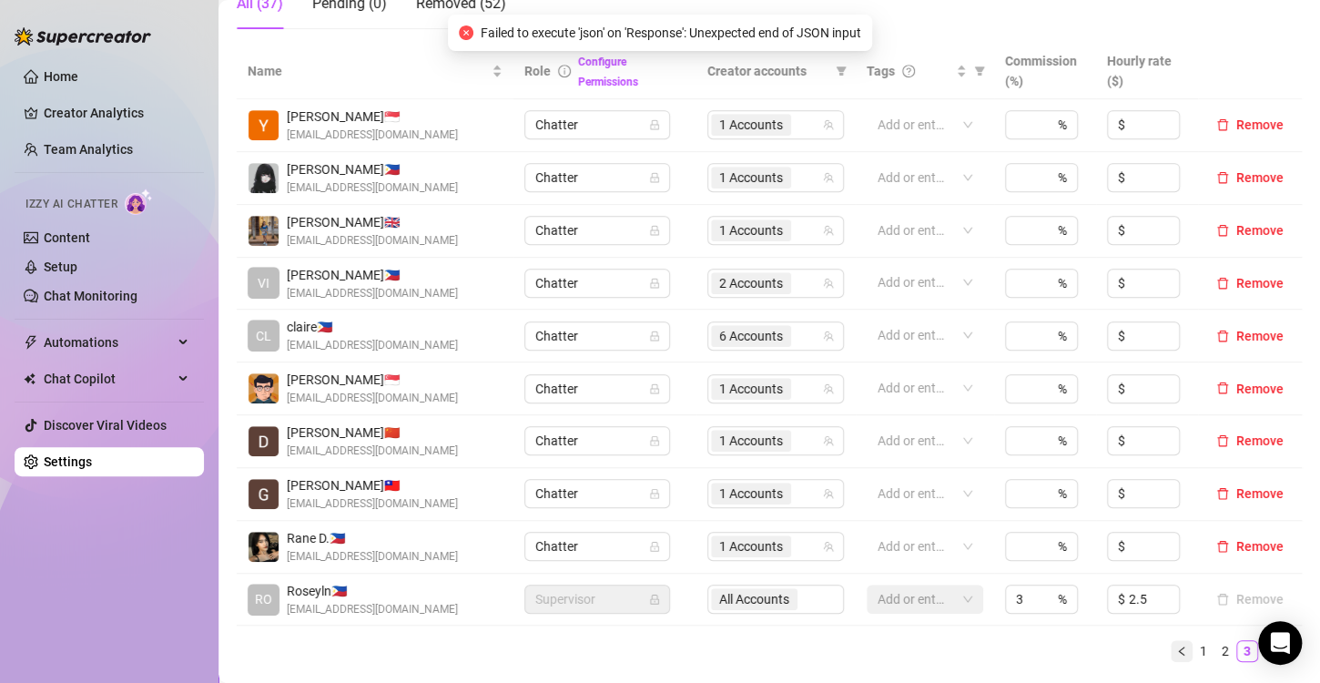
click at [1176, 651] on icon "left" at bounding box center [1181, 650] width 11 height 11
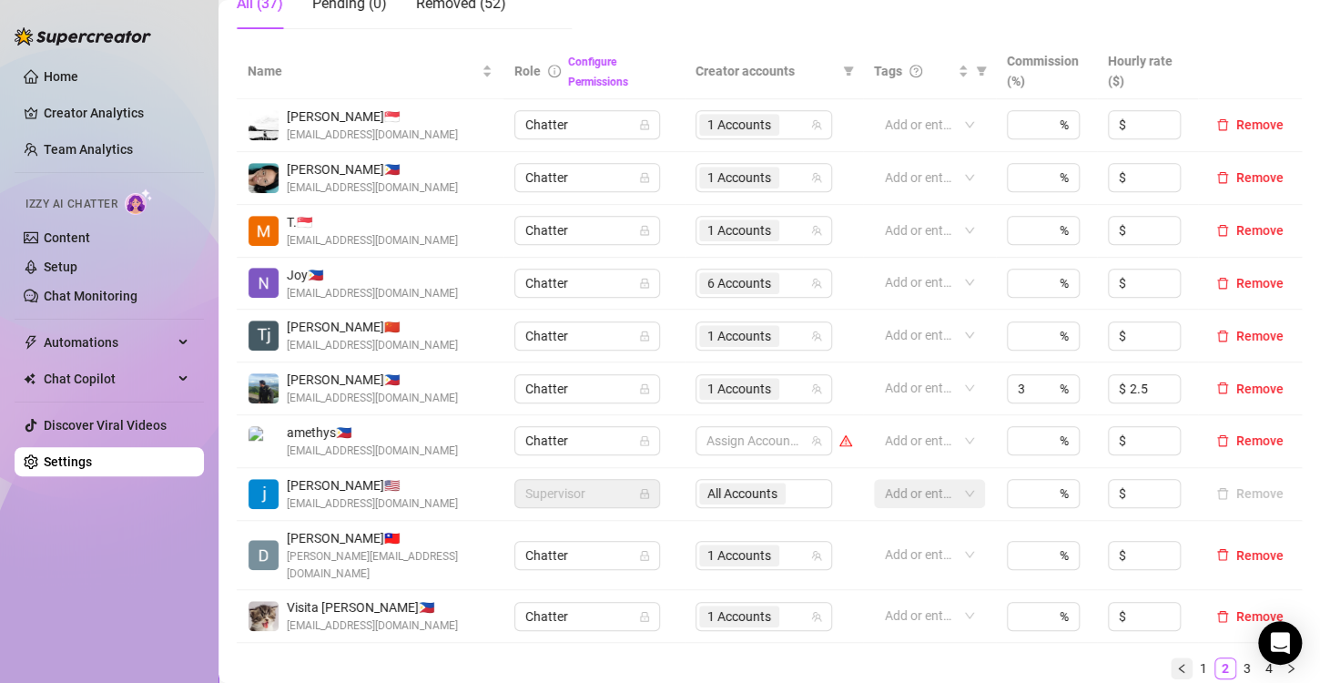
click at [1176, 663] on icon "left" at bounding box center [1181, 668] width 11 height 11
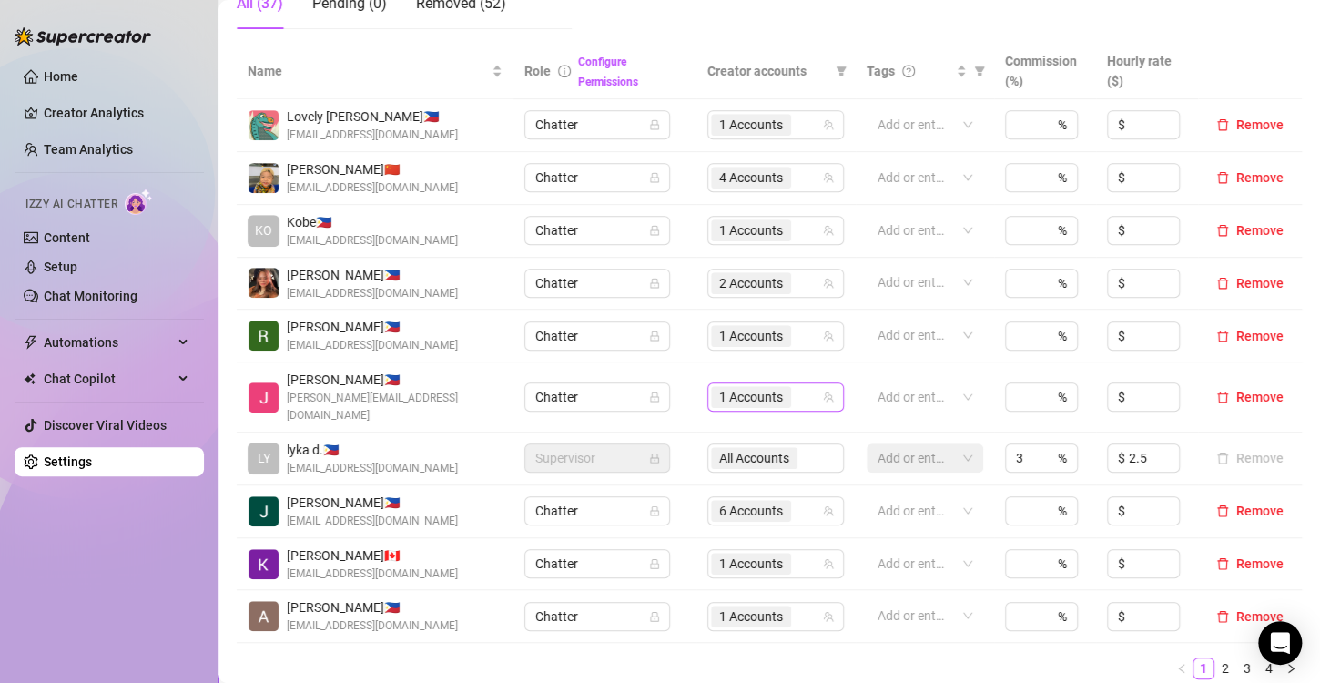
click at [738, 387] on span "1 Accounts" at bounding box center [751, 397] width 64 height 20
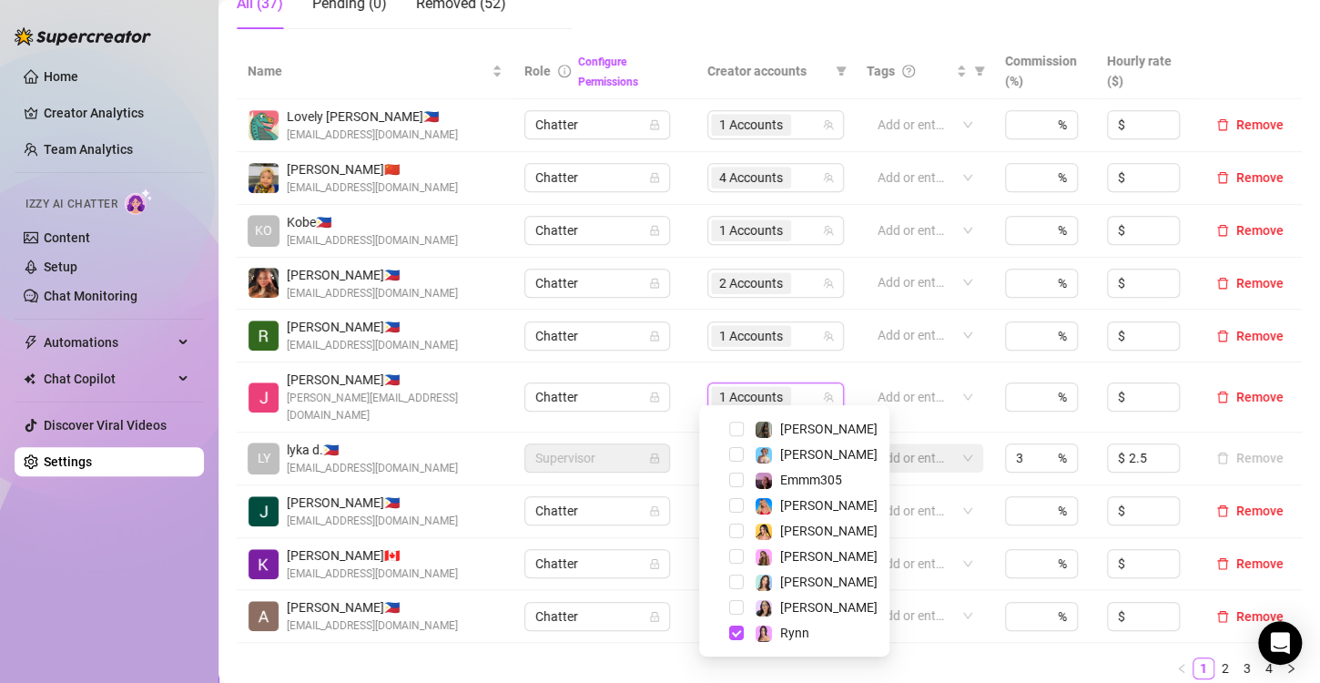
click at [953, 657] on ul "1 2 3 4" at bounding box center [769, 668] width 1065 height 22
